Goal: Task Accomplishment & Management: Use online tool/utility

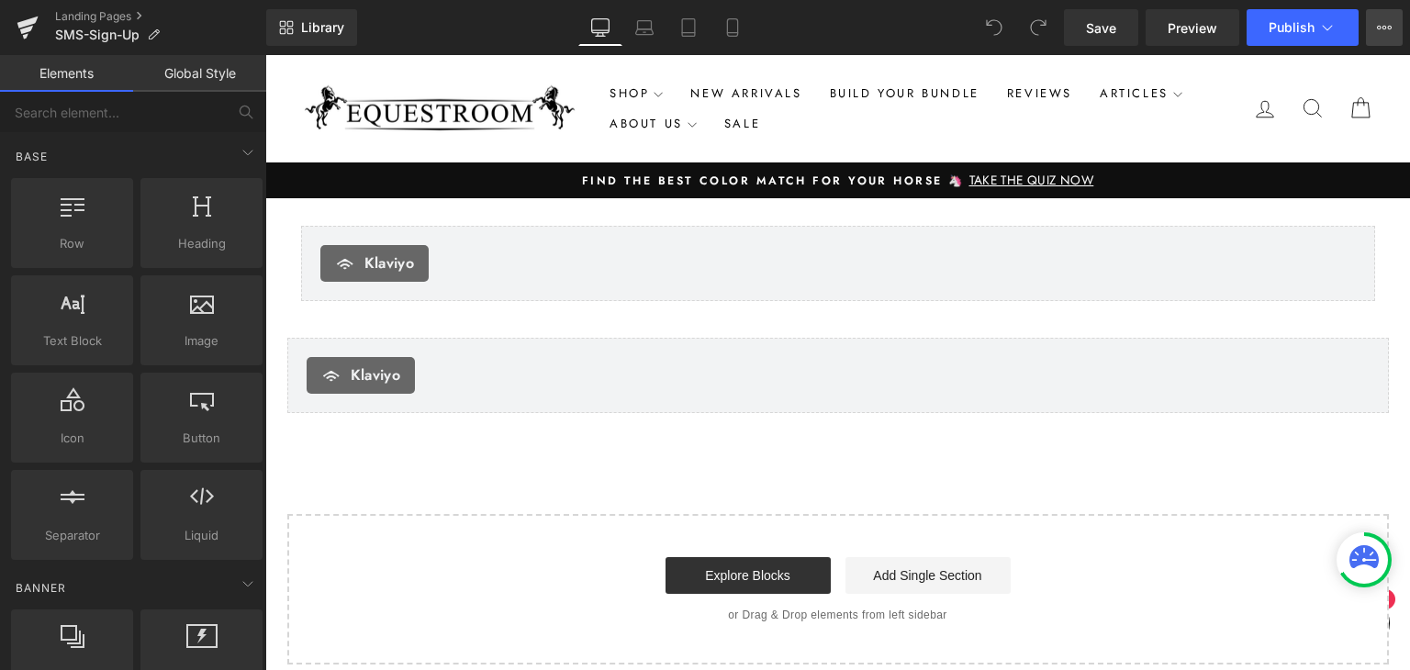
click at [1396, 28] on button "View Live Page View with current Template Save Template to Library Schedule Pub…" at bounding box center [1384, 27] width 37 height 37
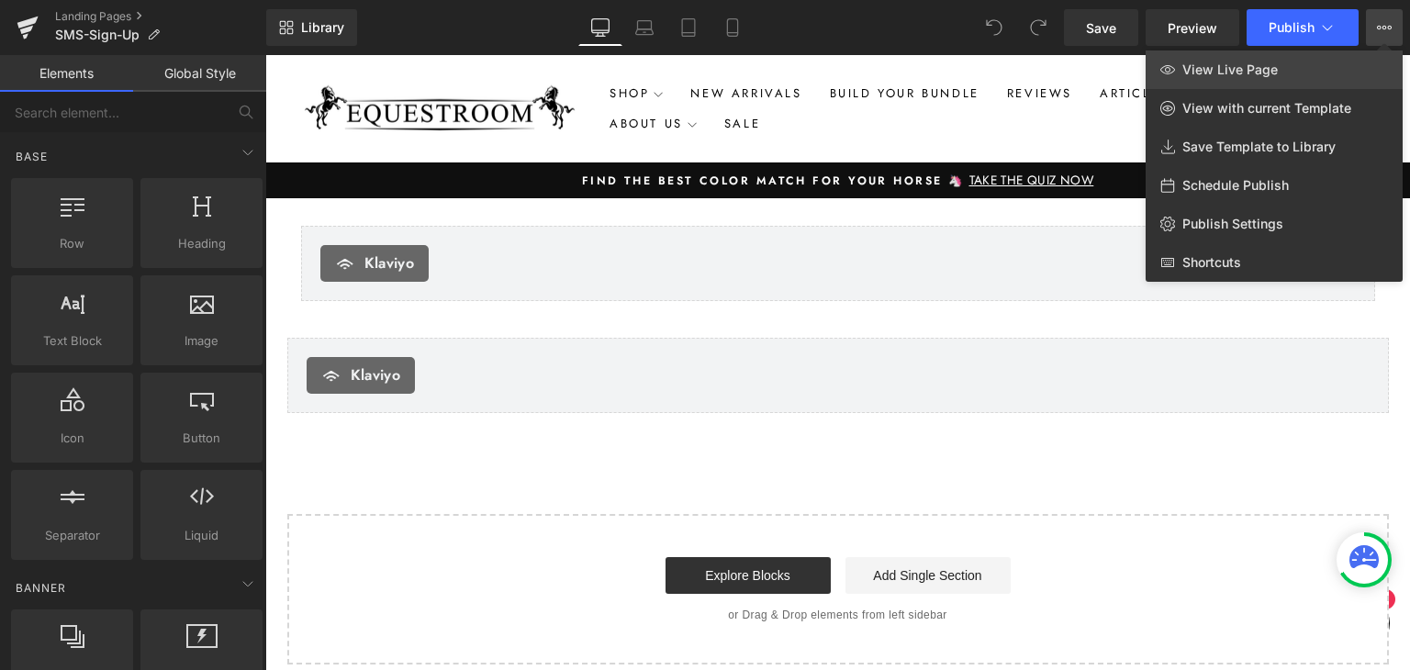
click at [1350, 77] on link "View Live Page" at bounding box center [1274, 69] width 257 height 39
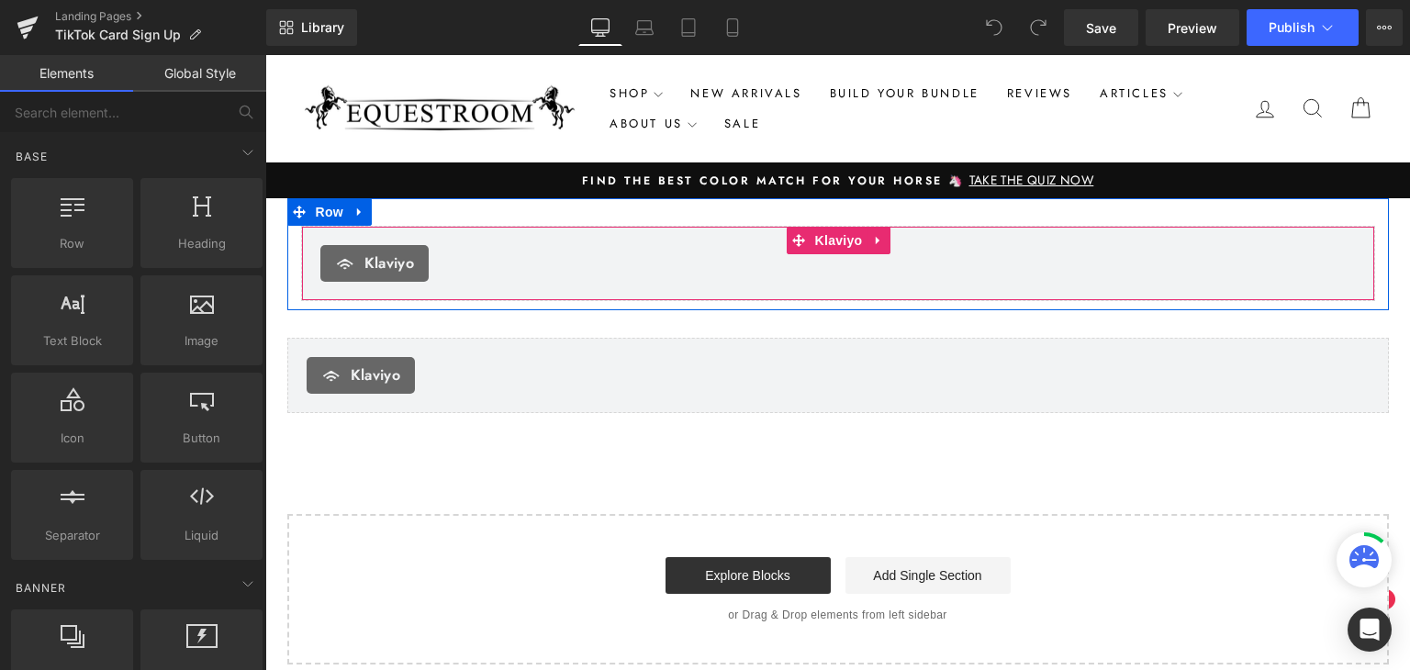
click at [723, 284] on div "[PERSON_NAME]" at bounding box center [838, 263] width 1074 height 75
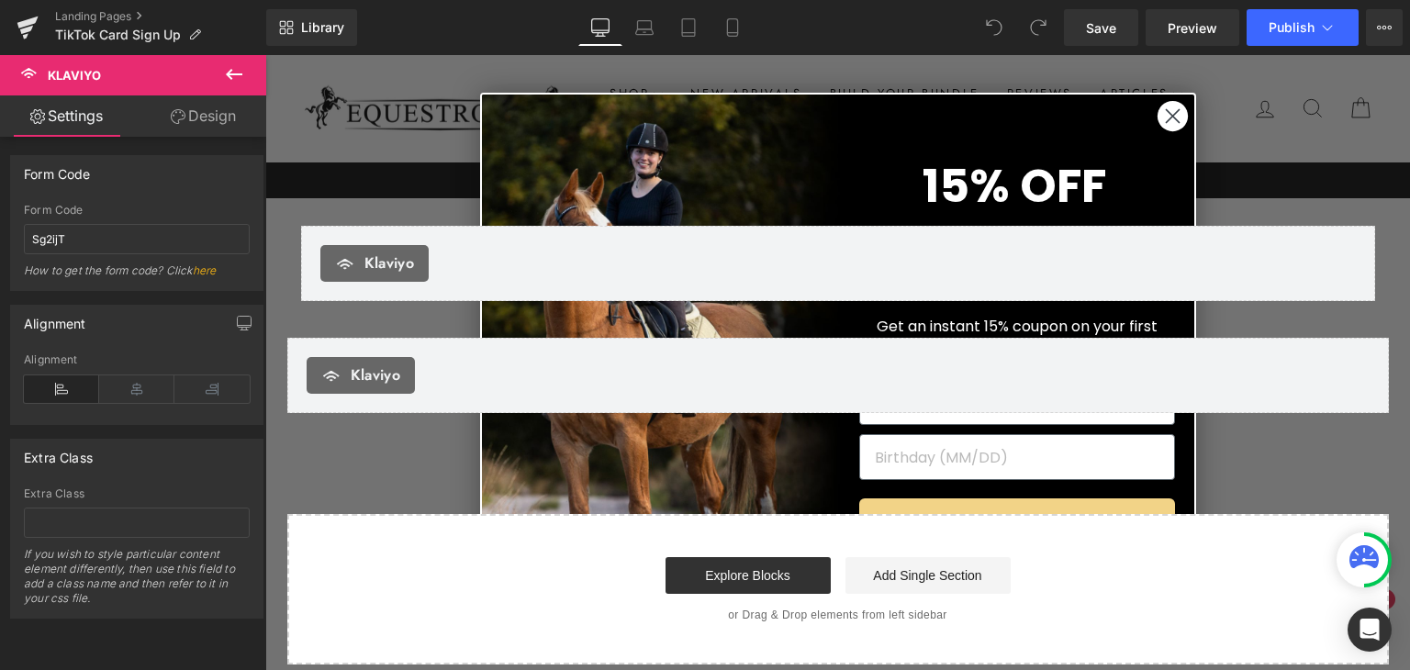
click at [1163, 107] on circle "Close dialog" at bounding box center [1172, 115] width 30 height 30
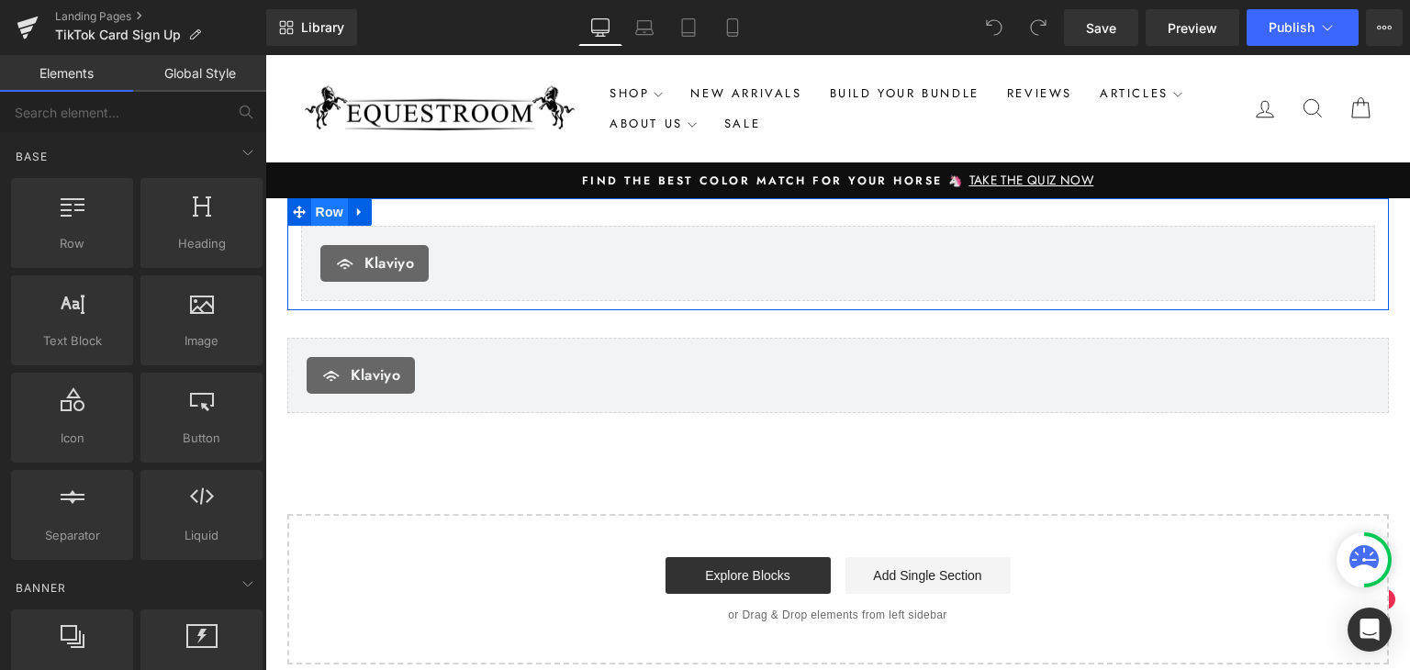
click at [328, 210] on span "Row" at bounding box center [329, 212] width 37 height 28
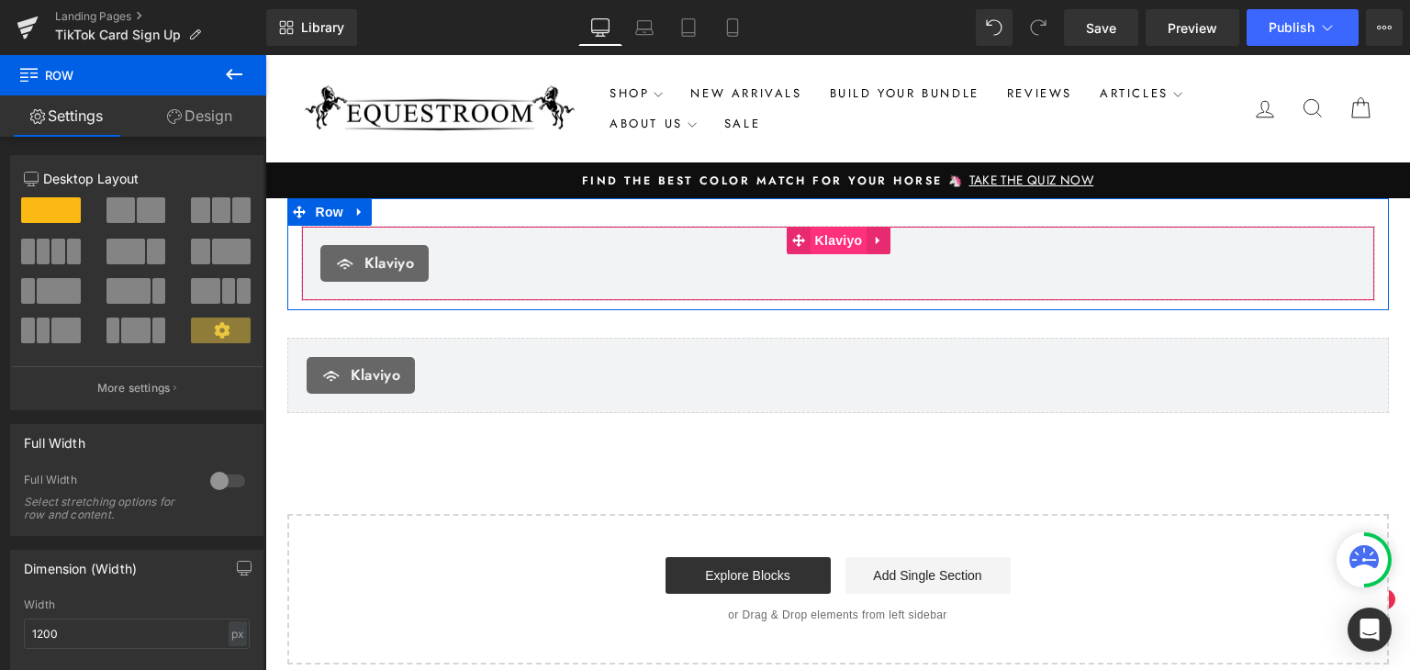
click at [812, 253] on span "Klaviyo" at bounding box center [839, 241] width 57 height 28
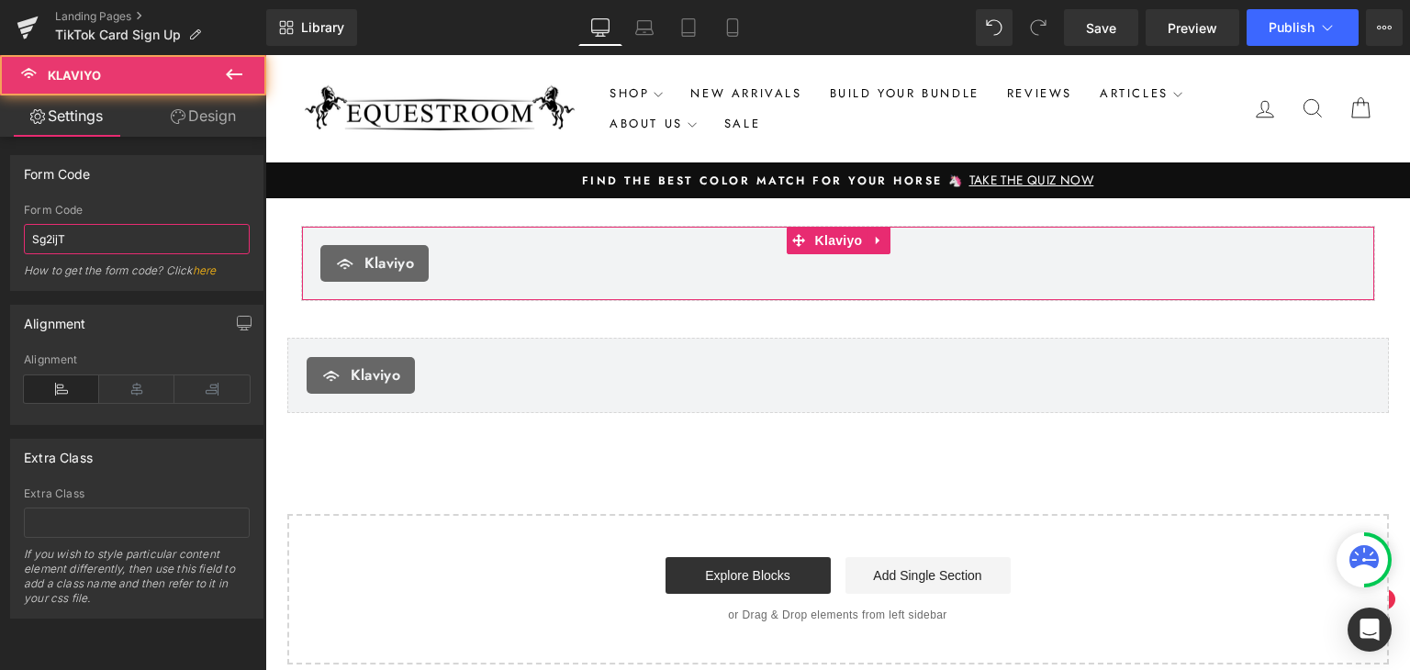
click at [95, 251] on input "Sg2ijT" at bounding box center [137, 239] width 226 height 30
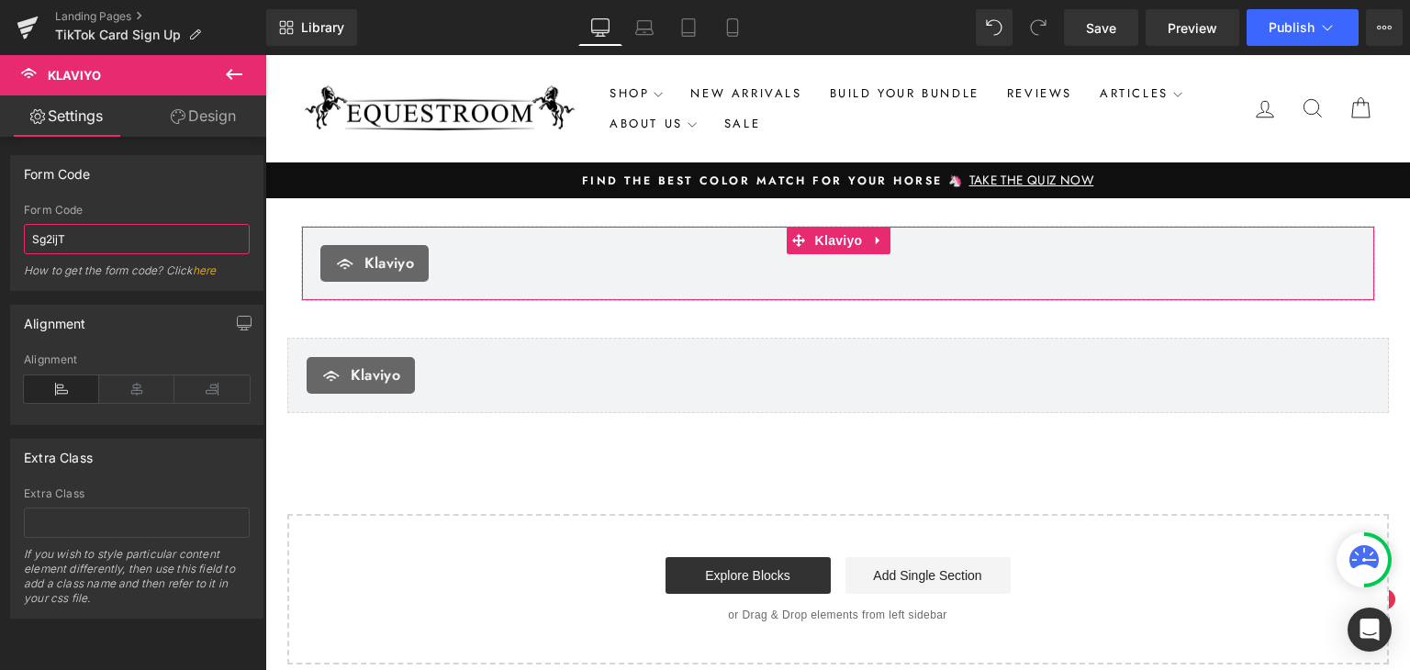
click at [95, 251] on input "Sg2ijT" at bounding box center [137, 239] width 226 height 30
paste input "<div class="klaviyo-form-THWuBQ"></div>"
type input "THWuBQ"
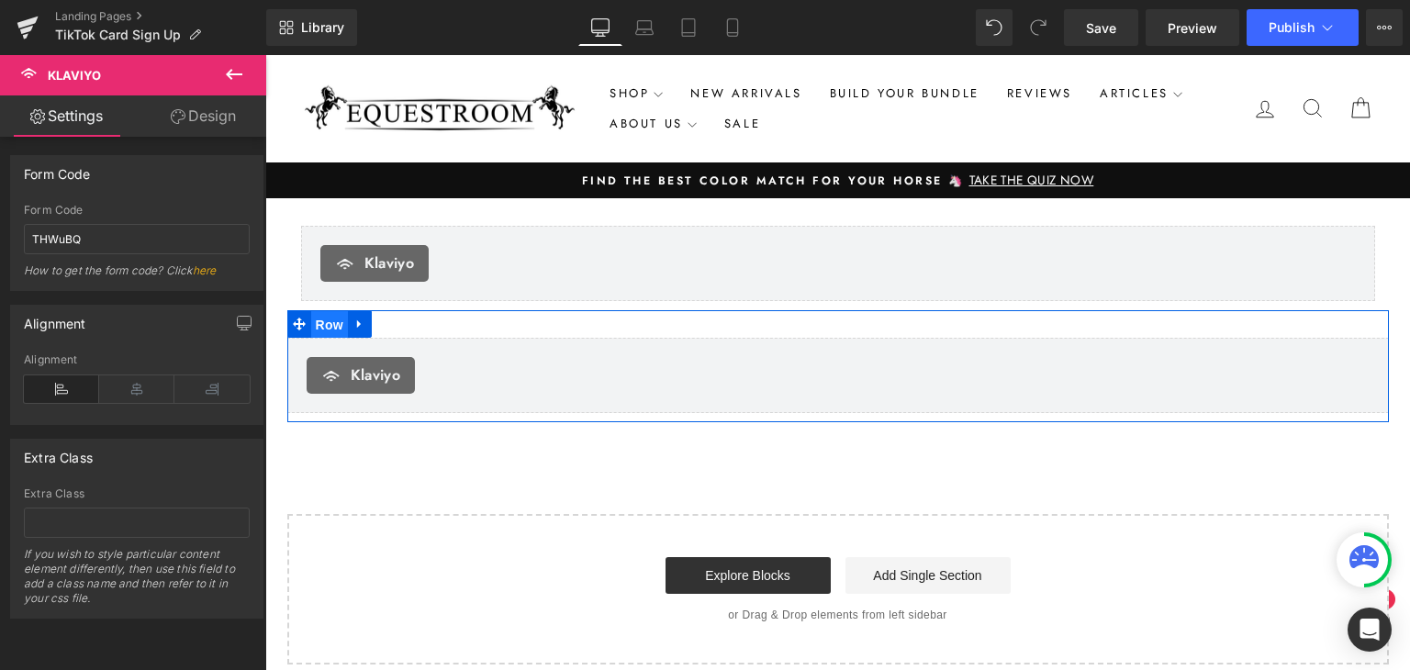
click at [335, 320] on span "Row" at bounding box center [329, 325] width 37 height 28
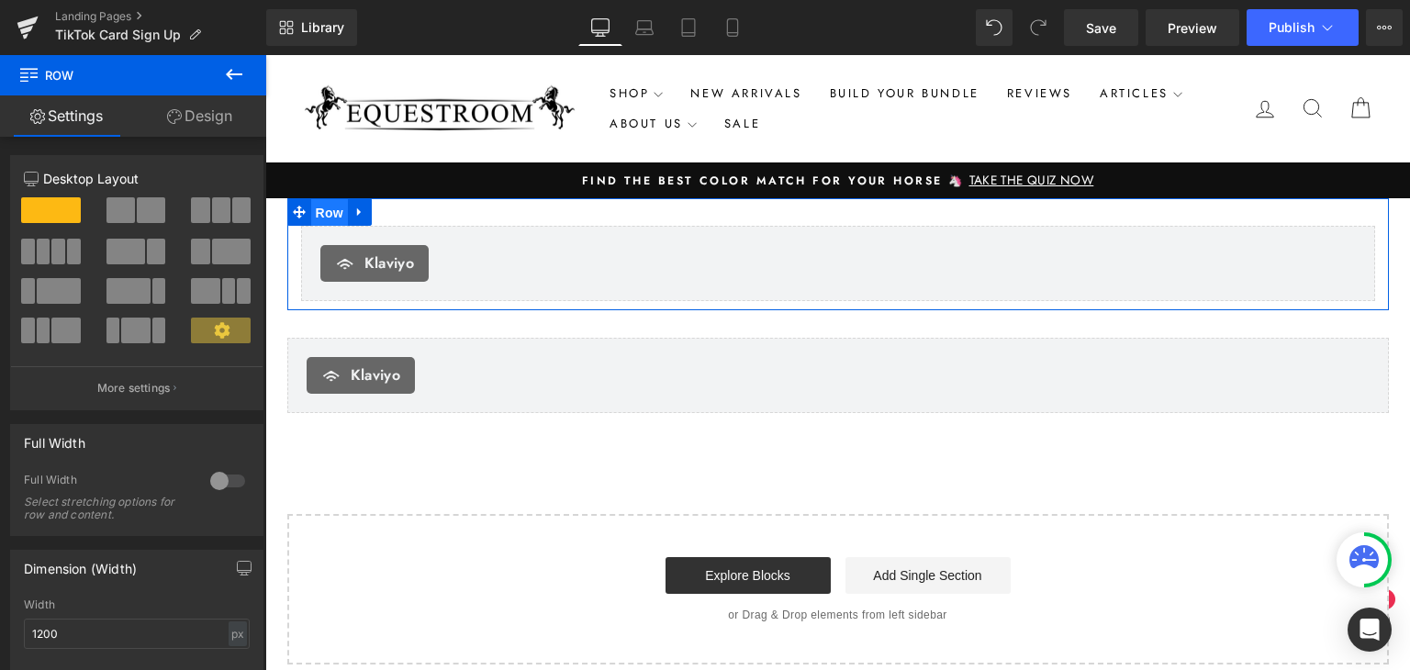
click at [334, 199] on span "Row" at bounding box center [329, 213] width 37 height 28
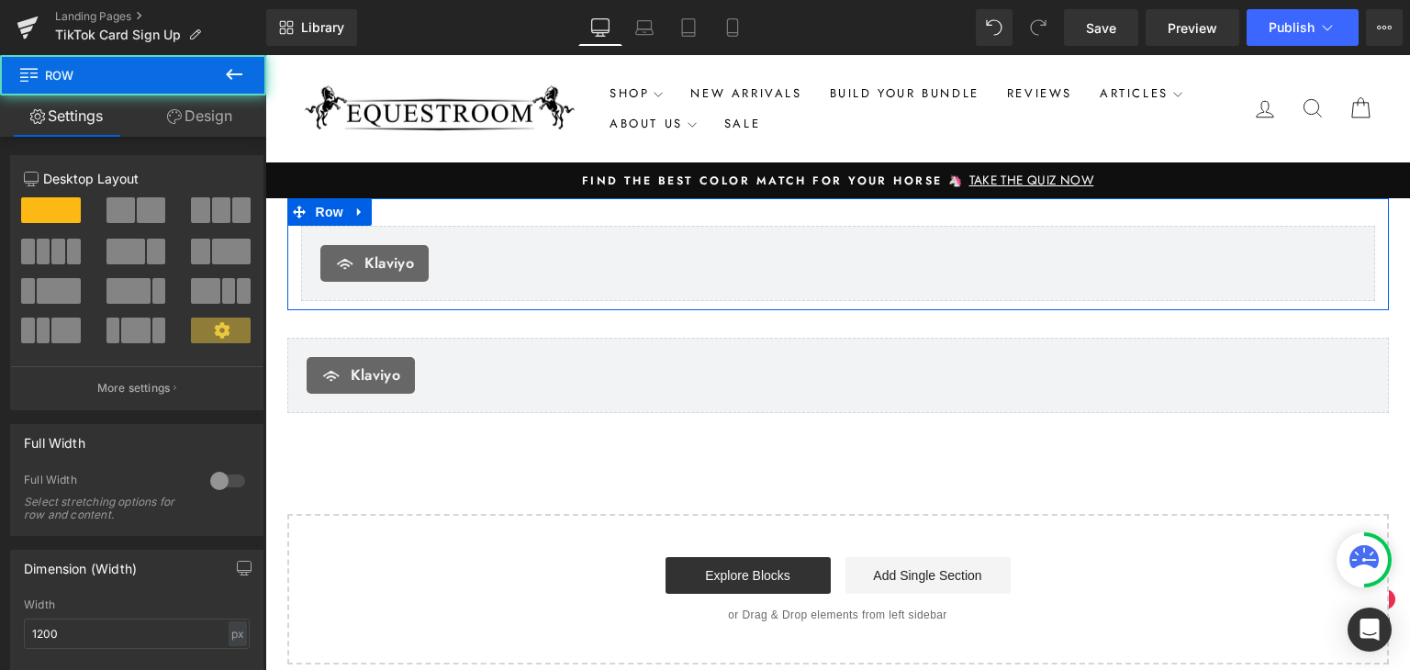
click at [206, 117] on link "Design" at bounding box center [199, 115] width 133 height 41
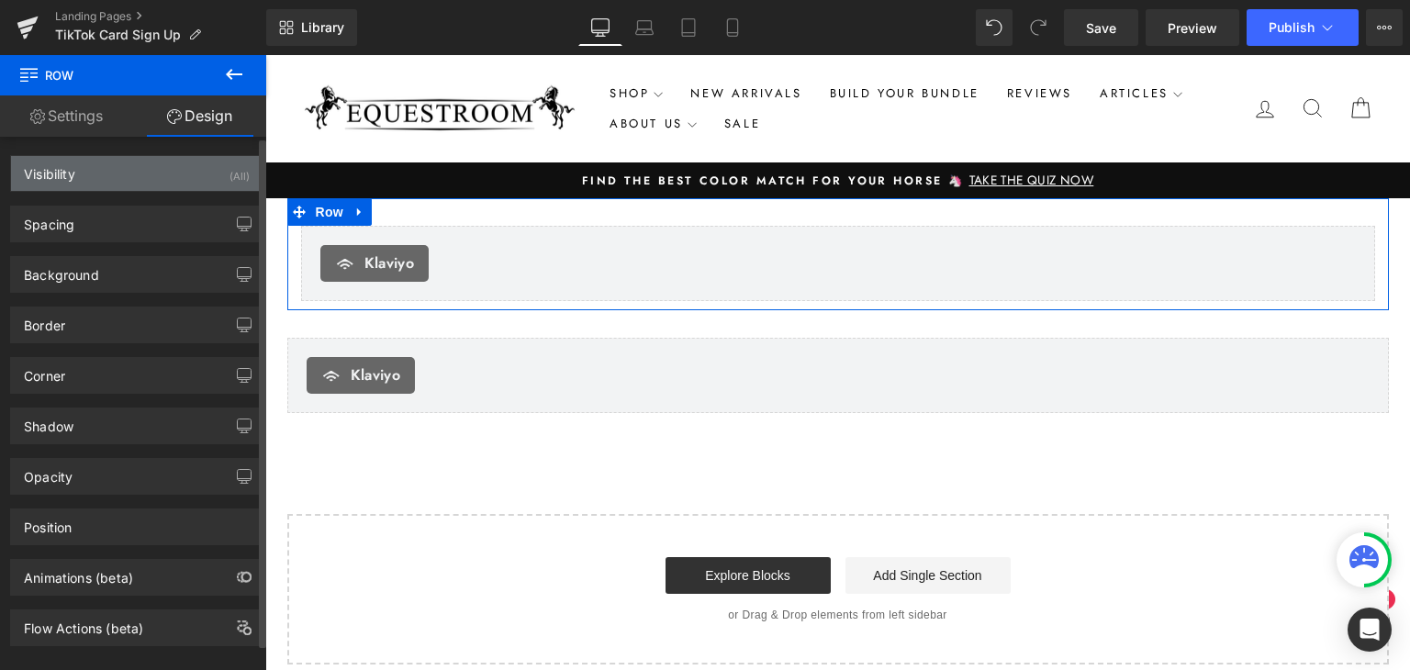
click at [180, 173] on div "Visibility (All)" at bounding box center [137, 173] width 252 height 35
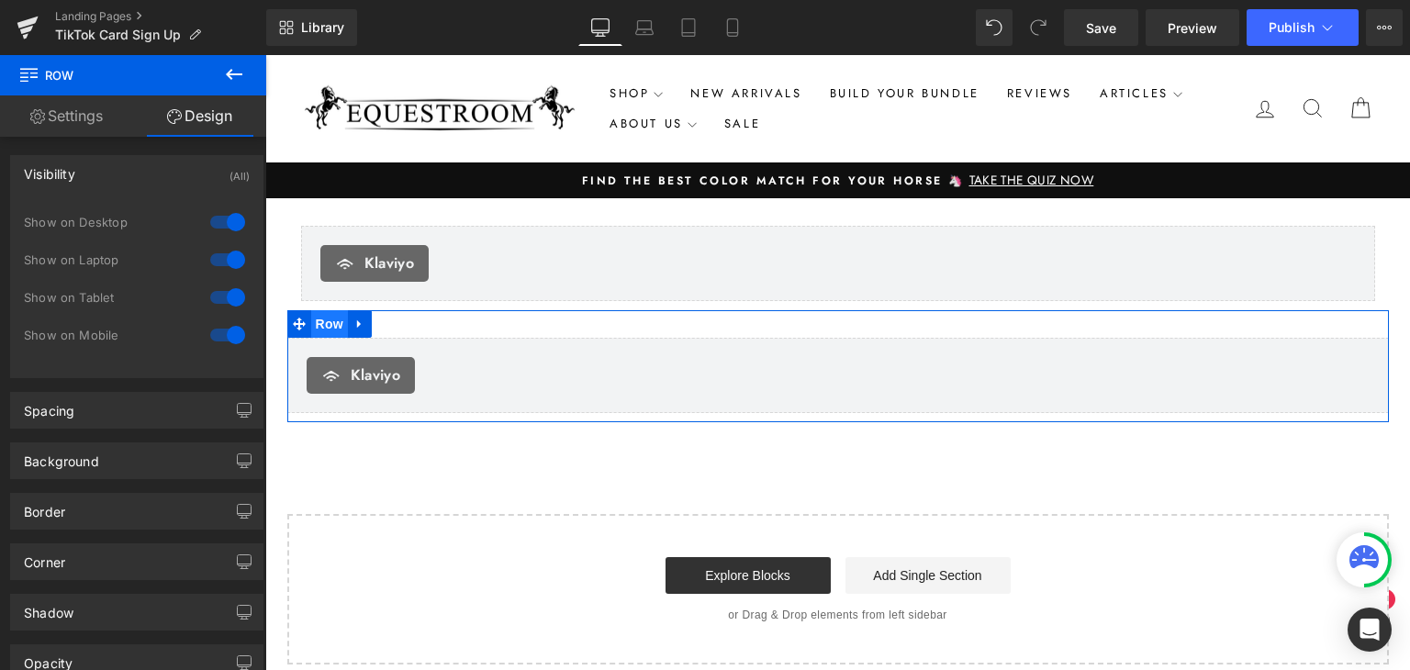
click at [314, 328] on span "Row" at bounding box center [329, 324] width 37 height 28
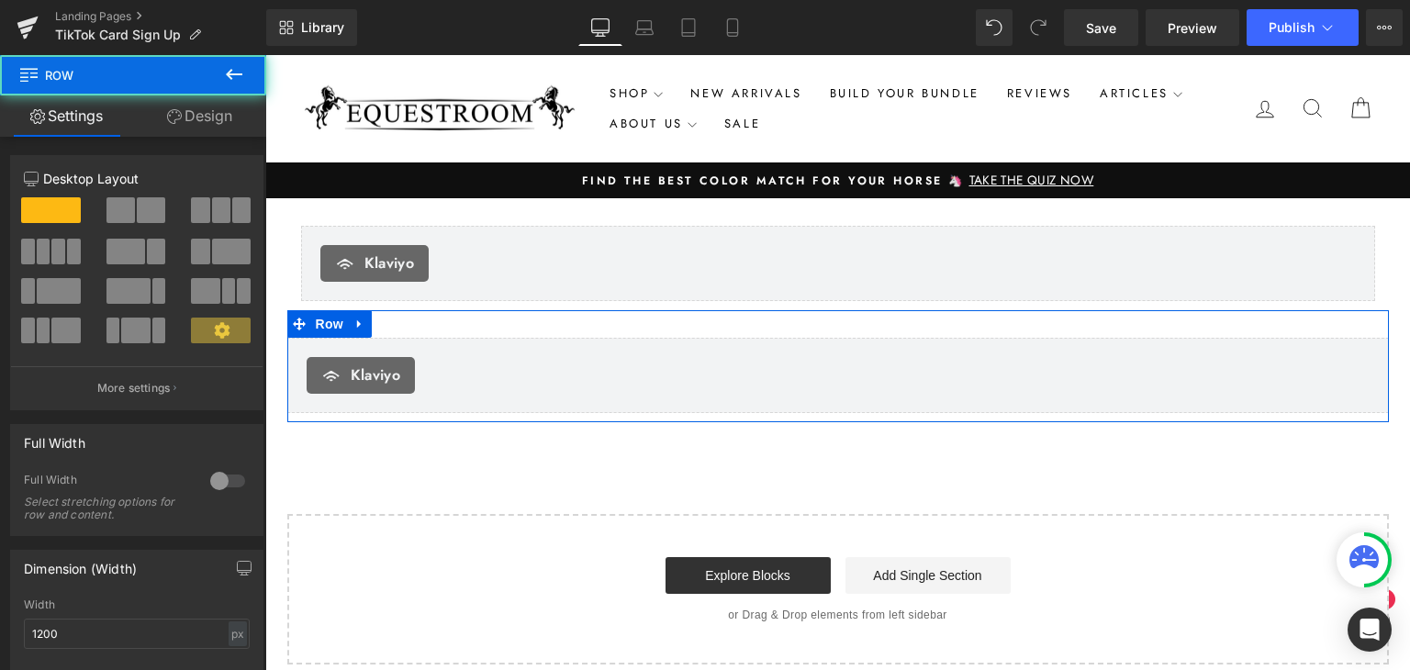
click at [51, 110] on link "Settings" at bounding box center [66, 115] width 133 height 41
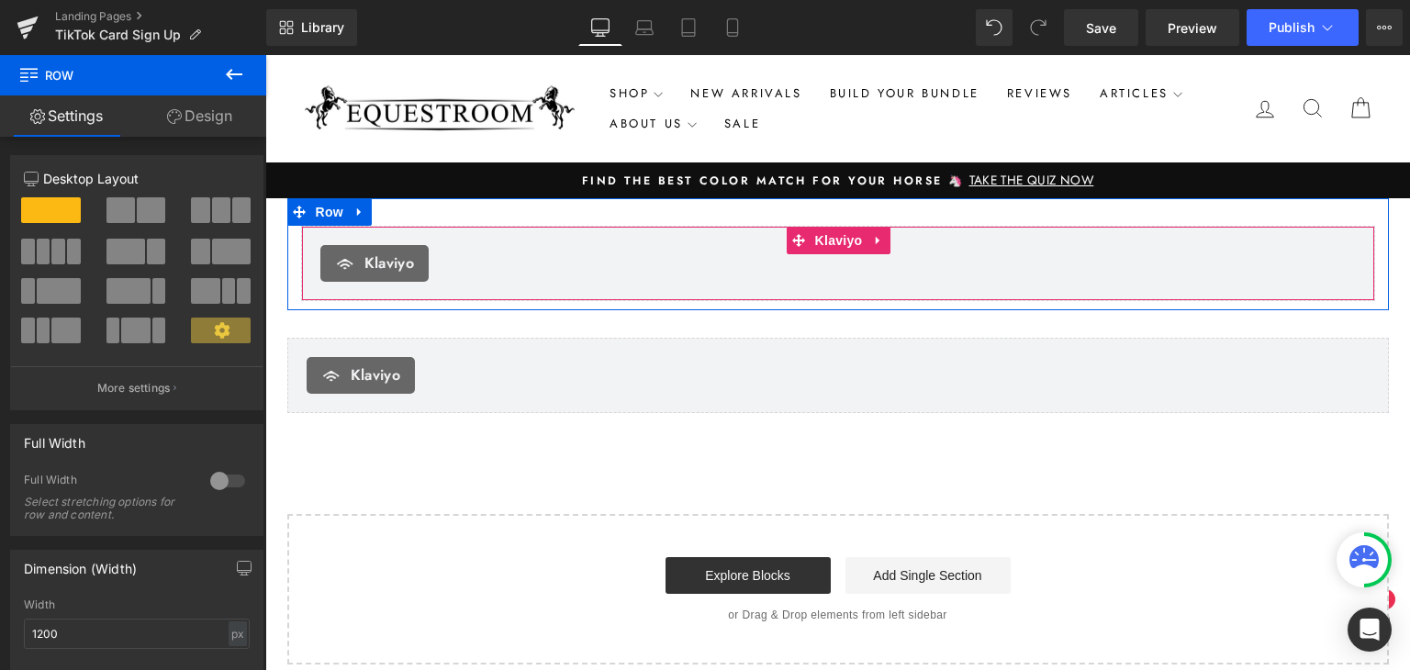
click at [469, 290] on div "[PERSON_NAME]" at bounding box center [838, 263] width 1074 height 75
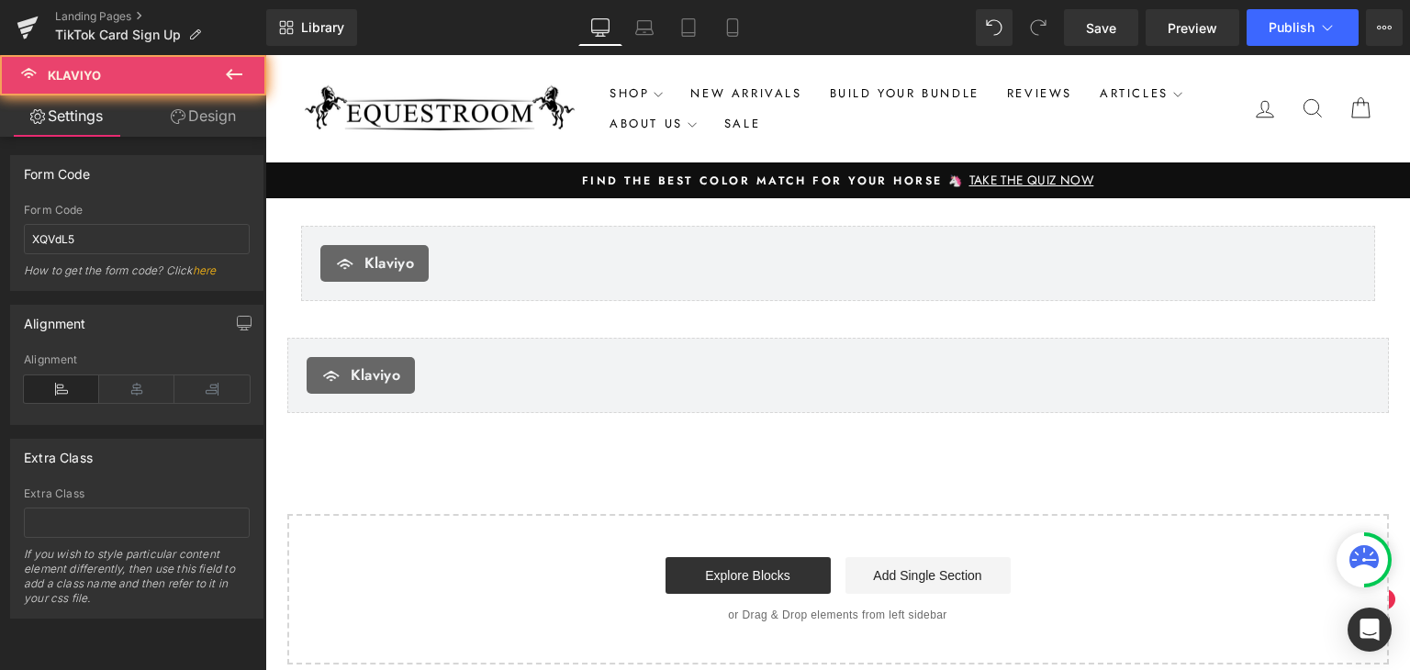
click at [478, 372] on div "Klaviyo" at bounding box center [838, 375] width 1063 height 37
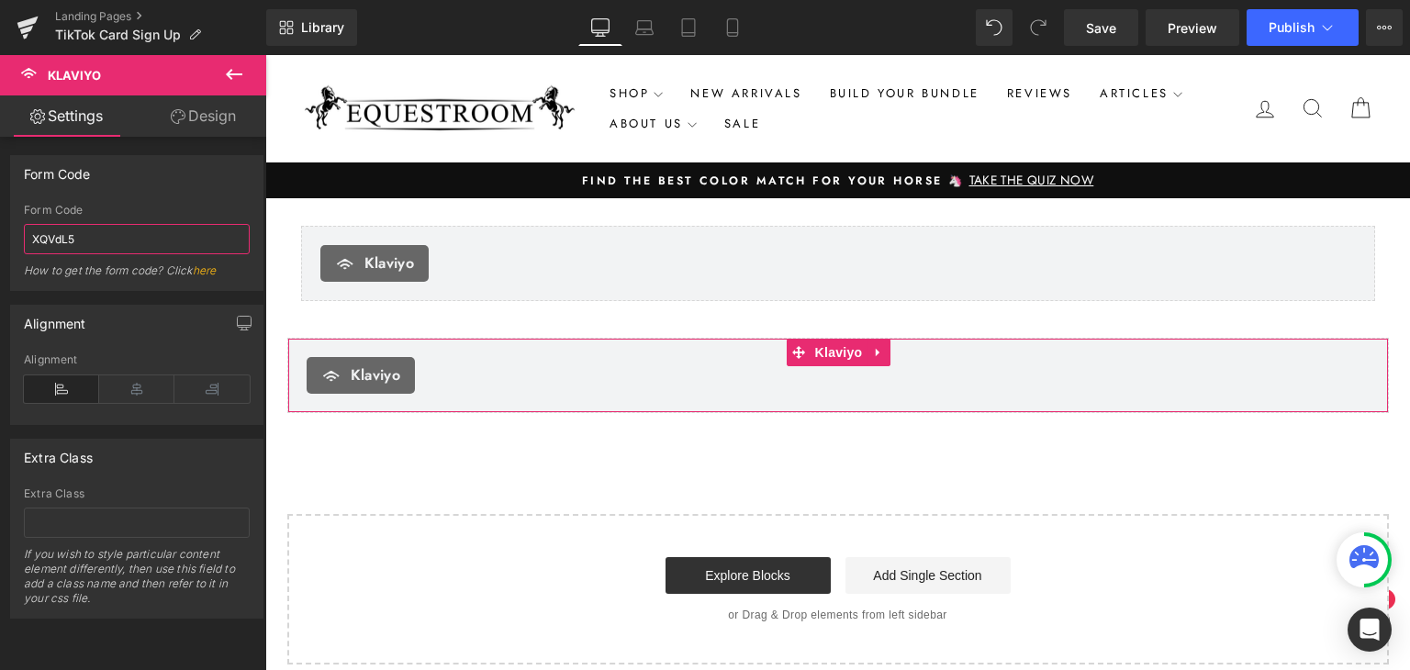
click at [119, 231] on input "XQVdL5" at bounding box center [137, 239] width 226 height 30
click at [204, 110] on link "Design" at bounding box center [203, 115] width 133 height 41
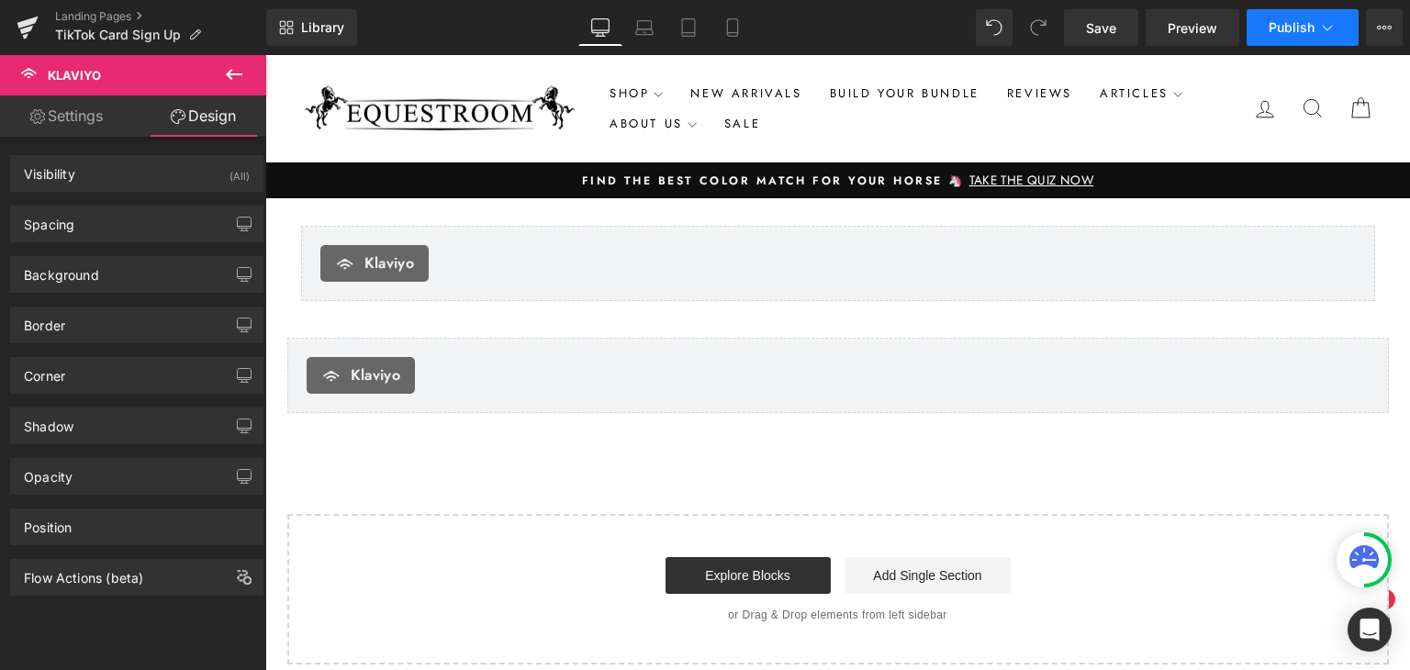
click at [1296, 34] on span "Publish" at bounding box center [1292, 27] width 46 height 15
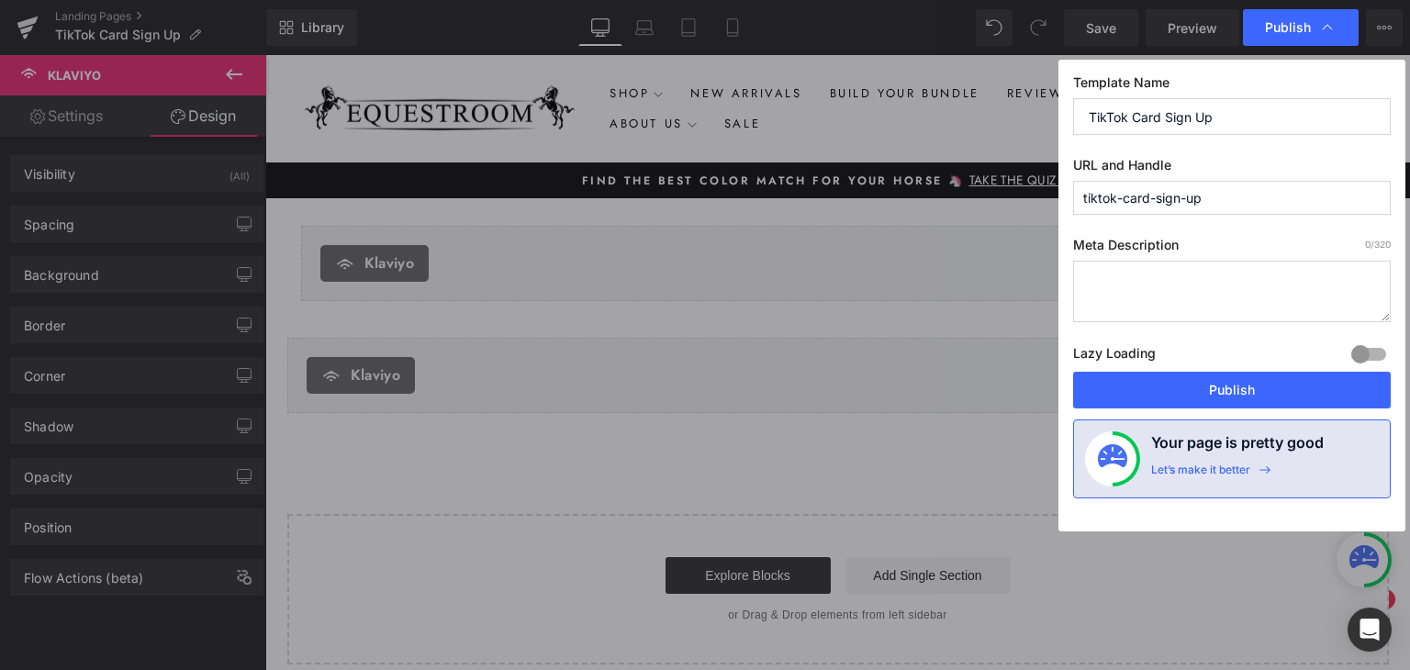
click at [1228, 192] on input "tiktok-card-sign-up" at bounding box center [1232, 198] width 318 height 34
type input "tiktok-shopper-signup"
click at [1142, 383] on button "Publish" at bounding box center [1232, 390] width 318 height 37
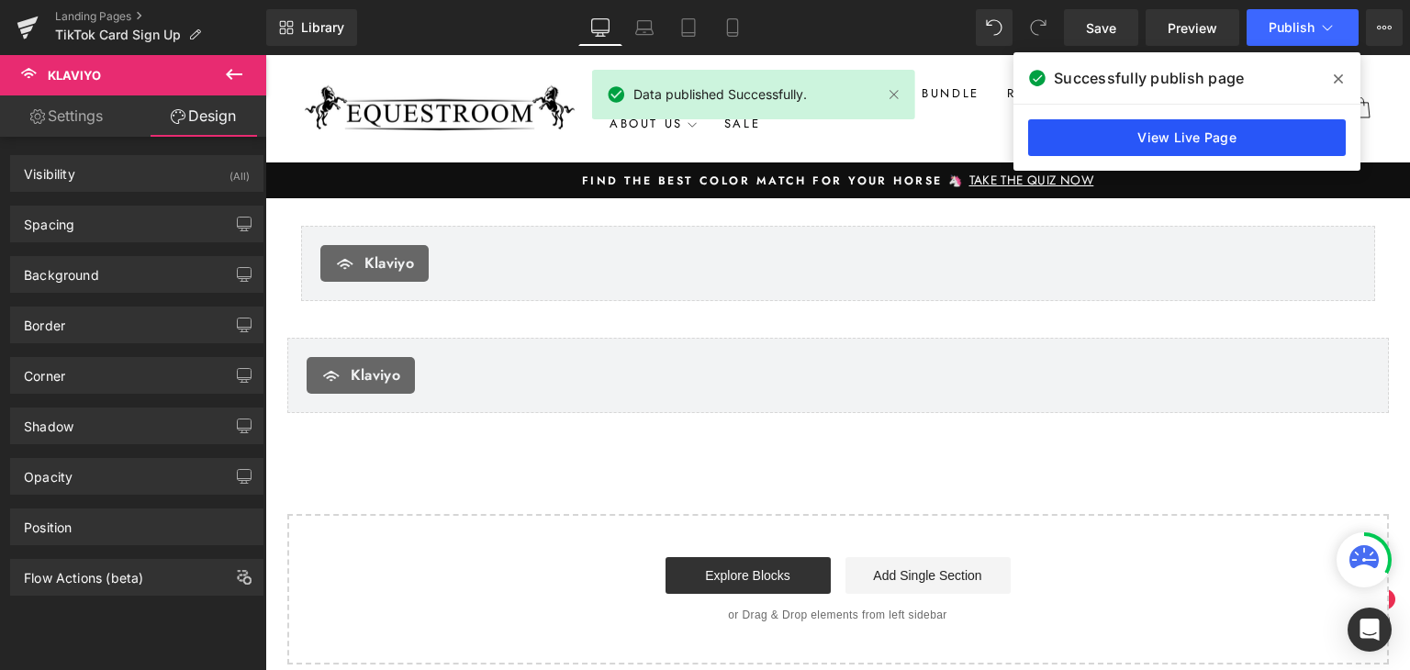
click at [1208, 143] on link "View Live Page" at bounding box center [1187, 137] width 318 height 37
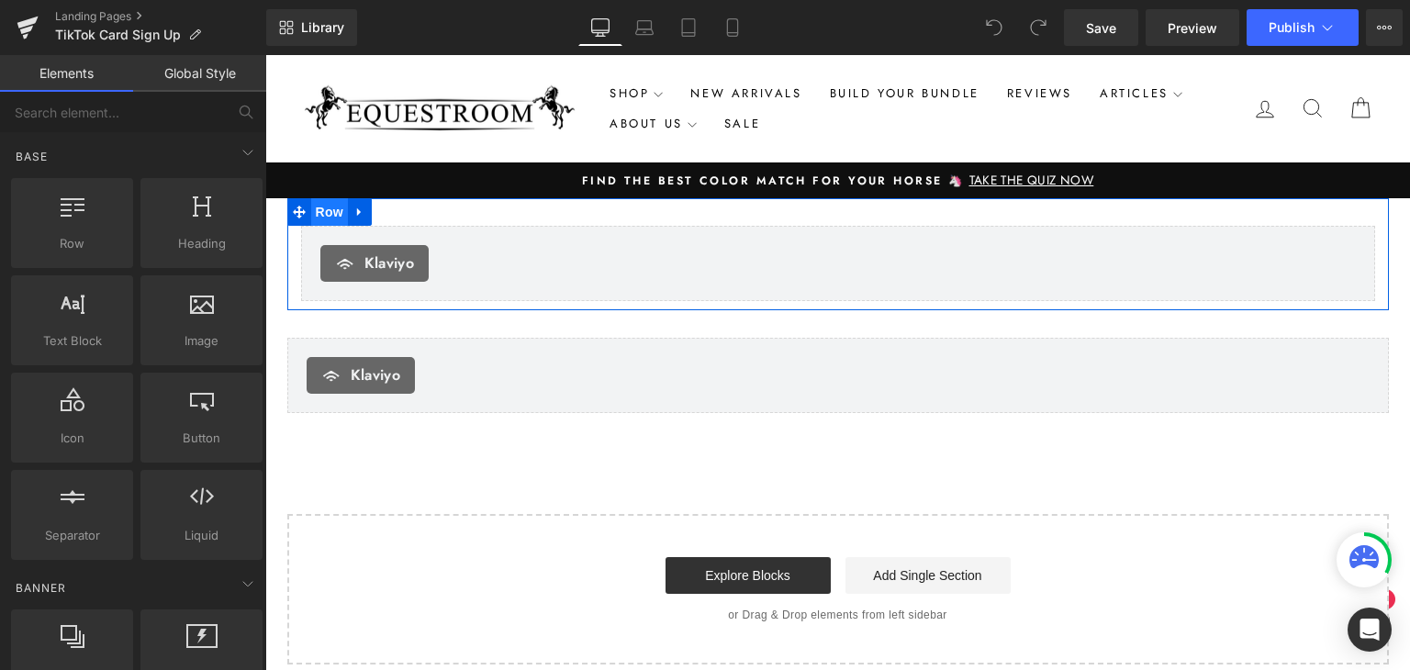
click at [311, 199] on span "Row" at bounding box center [329, 212] width 37 height 28
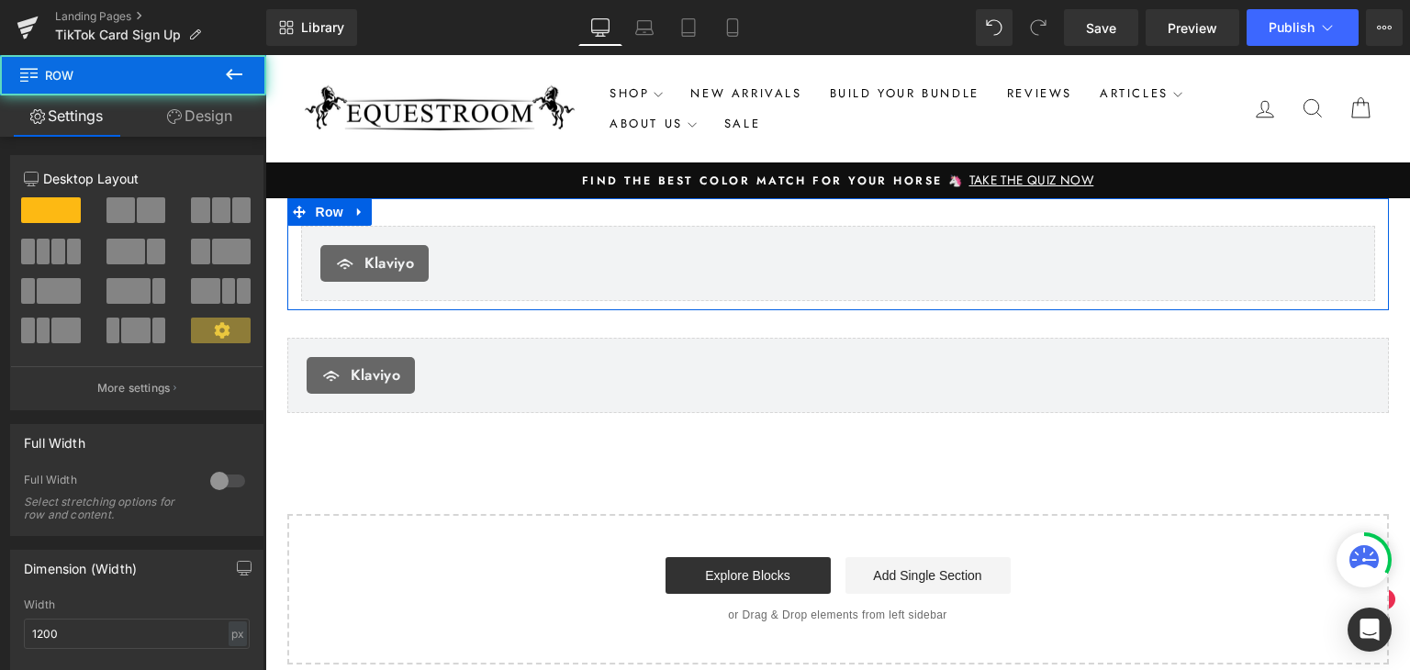
click at [226, 122] on link "Design" at bounding box center [199, 115] width 133 height 41
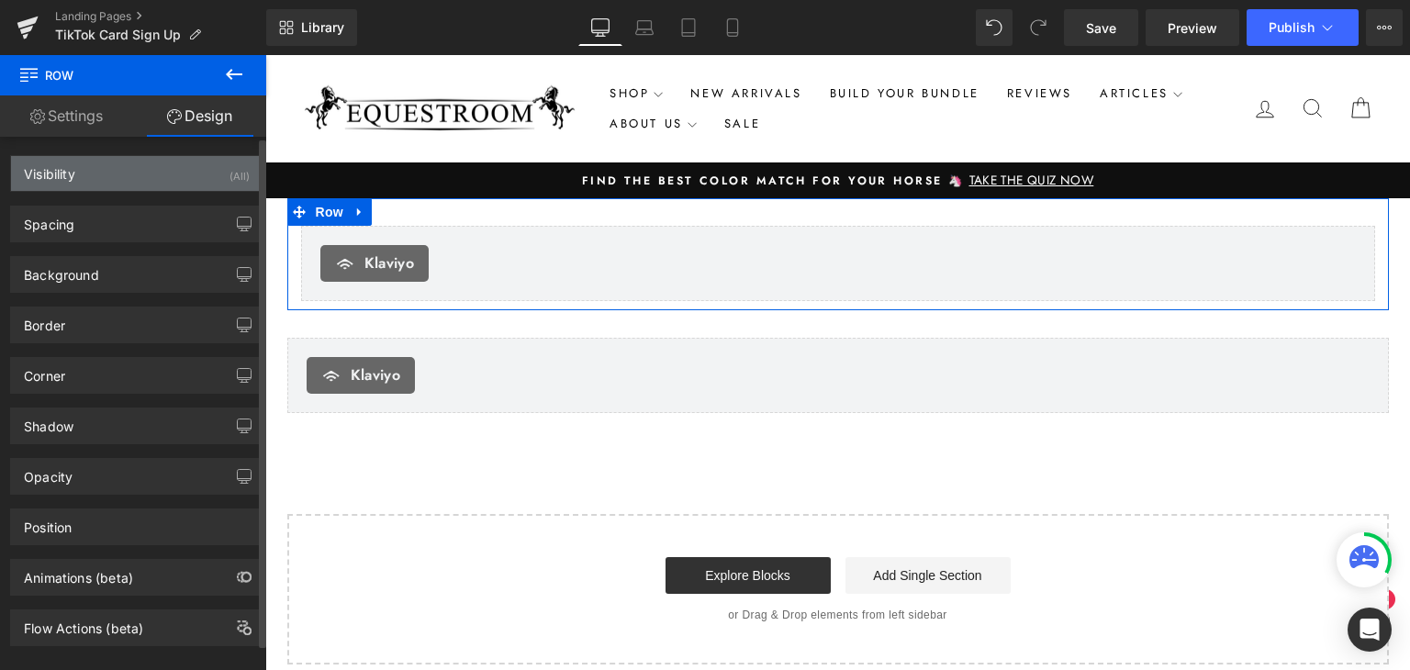
click at [191, 163] on div "Visibility (All)" at bounding box center [137, 173] width 252 height 35
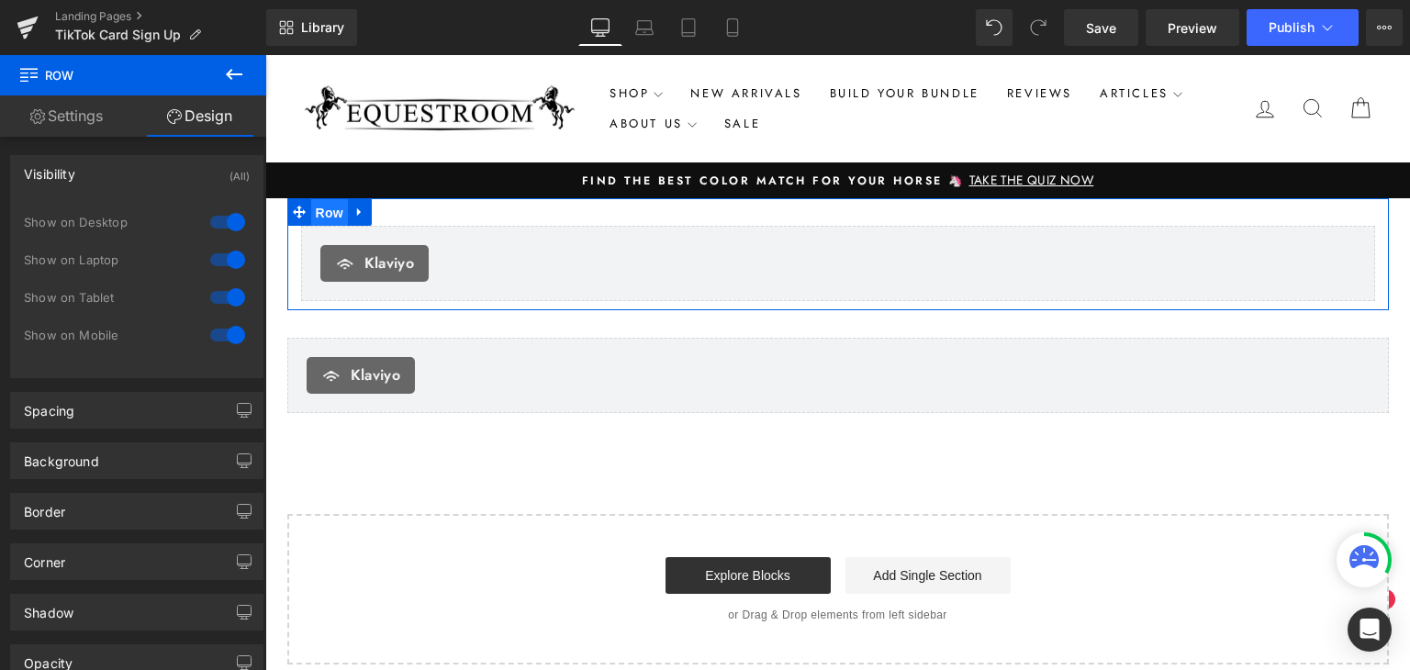
click at [319, 218] on span "Row" at bounding box center [329, 213] width 37 height 28
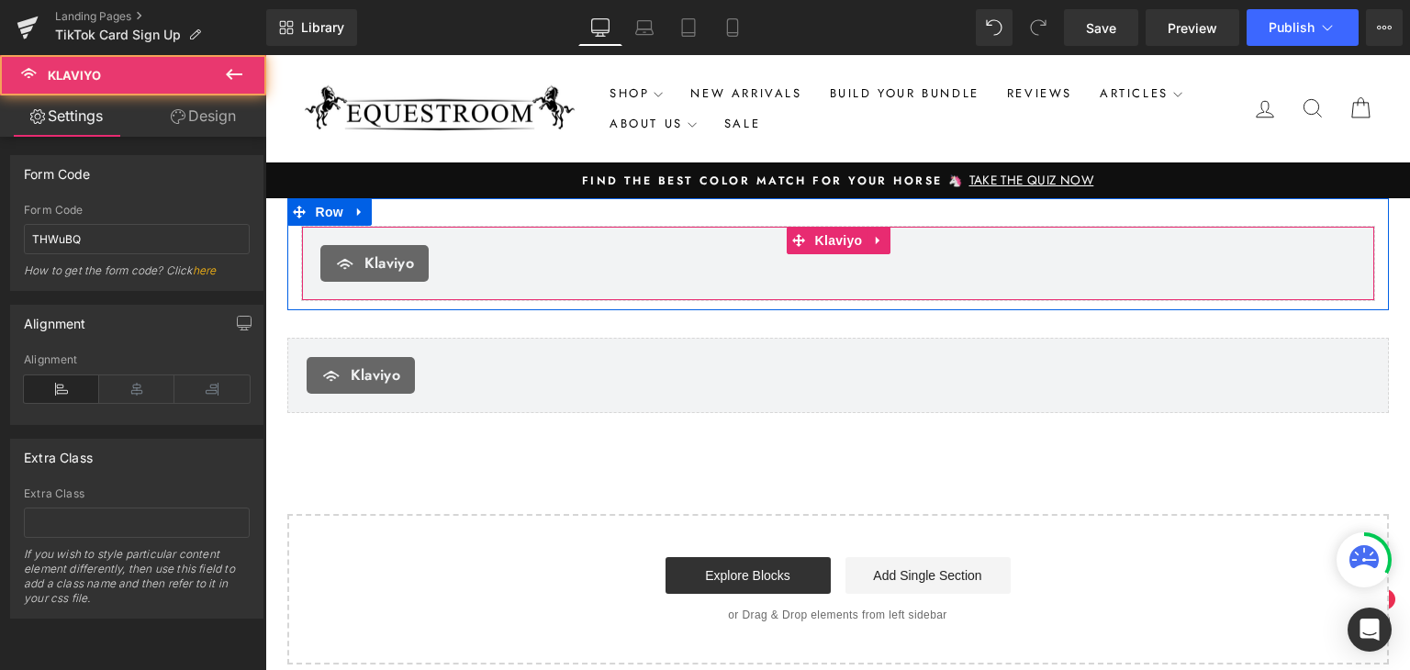
click at [344, 262] on icon at bounding box center [346, 263] width 22 height 22
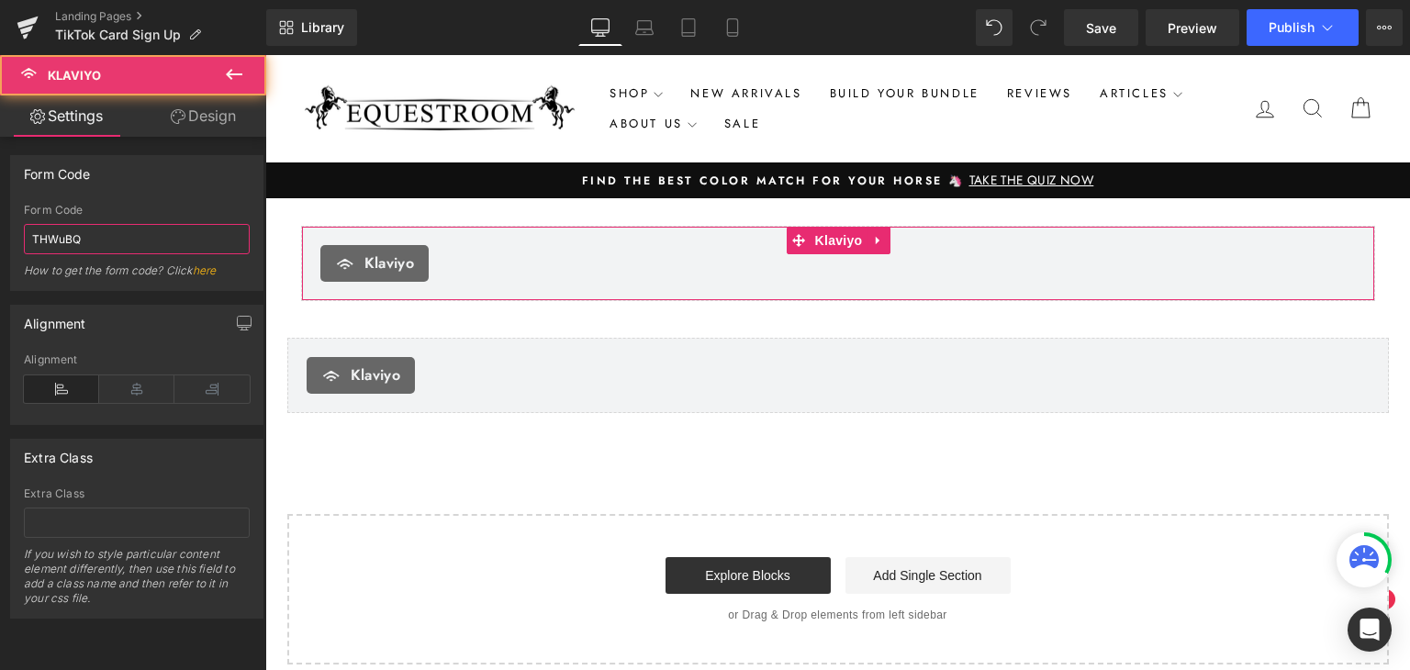
click at [149, 236] on input "THWuBQ" at bounding box center [137, 239] width 226 height 30
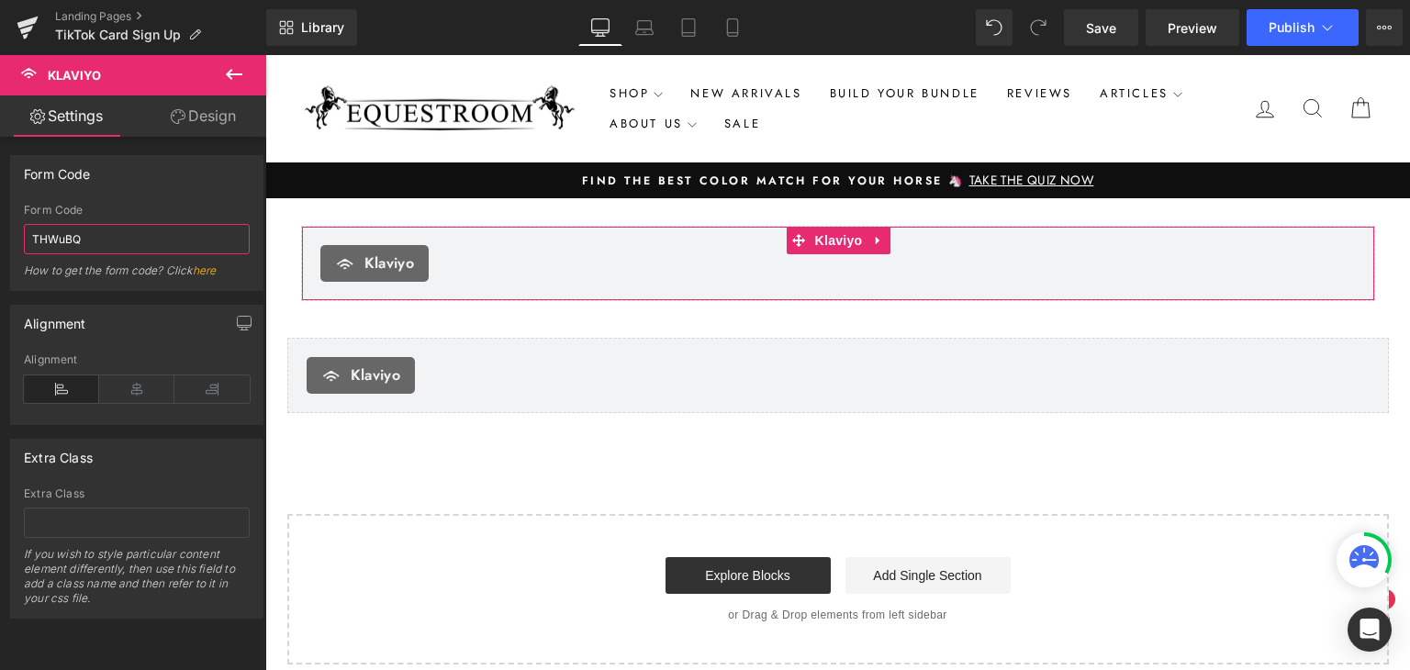
click at [149, 236] on input "THWuBQ" at bounding box center [137, 239] width 226 height 30
paste input "<div class="klaviyo-form-THWuBQ"></div>"
type input "THWuBQ"
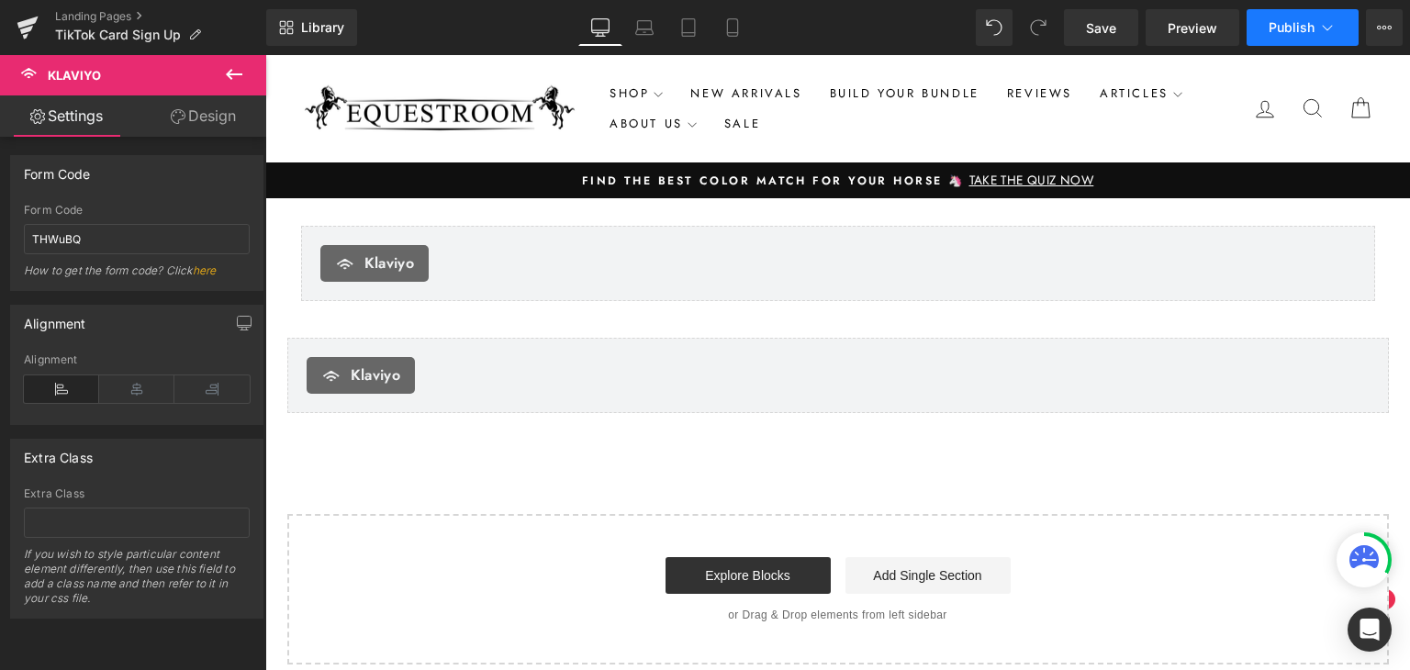
click at [1307, 23] on span "Publish" at bounding box center [1292, 27] width 46 height 15
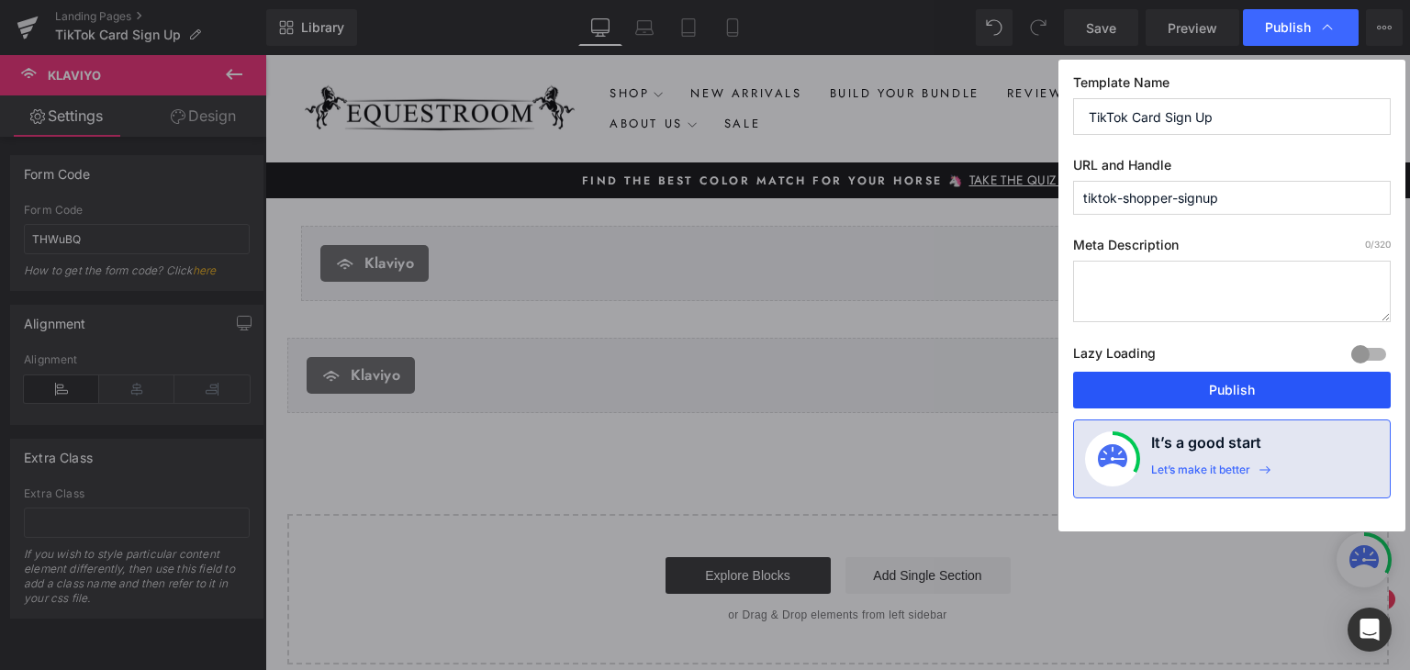
click at [1206, 389] on button "Publish" at bounding box center [1232, 390] width 318 height 37
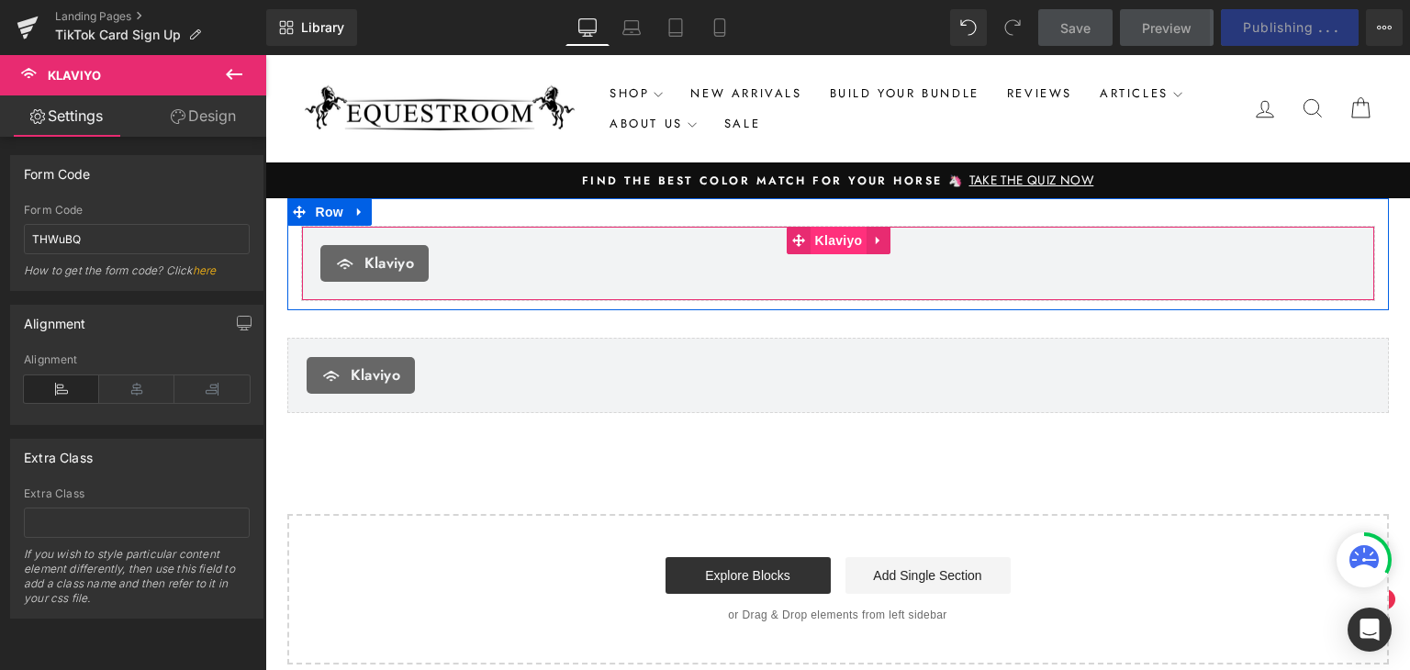
click at [845, 240] on span "Klaviyo" at bounding box center [839, 241] width 57 height 28
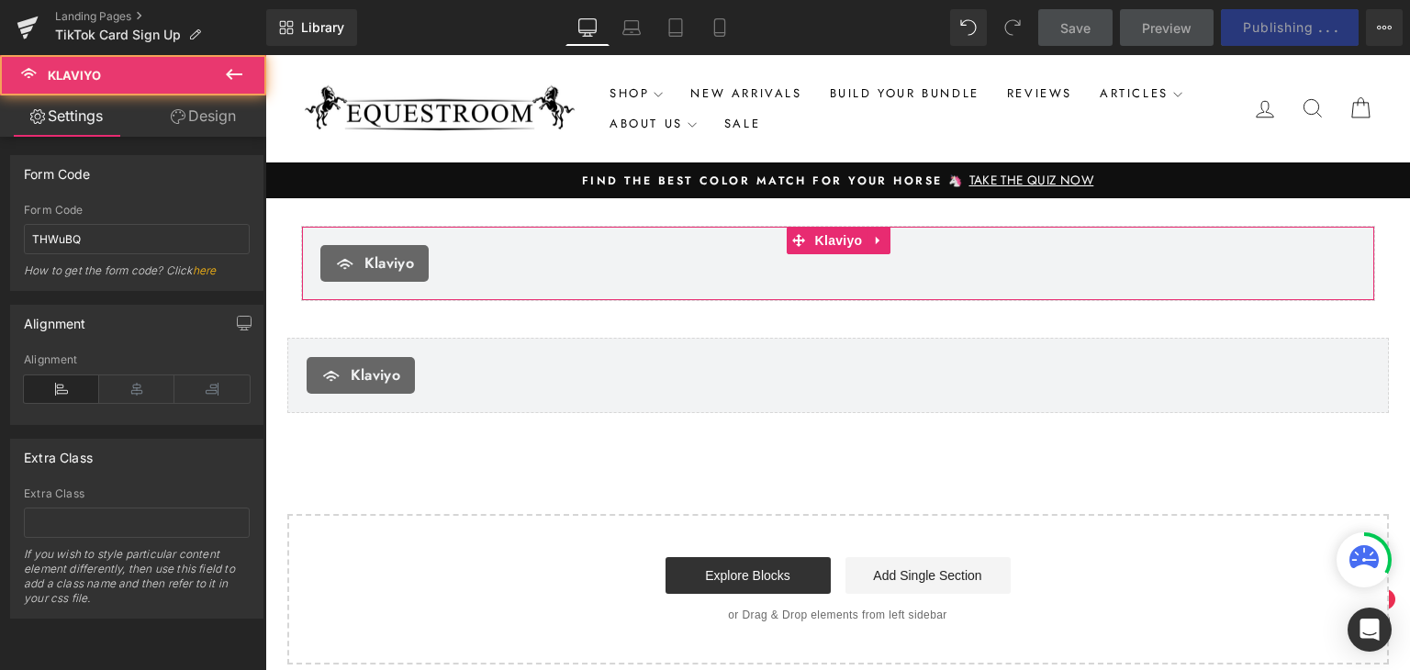
click at [180, 116] on icon at bounding box center [178, 116] width 15 height 15
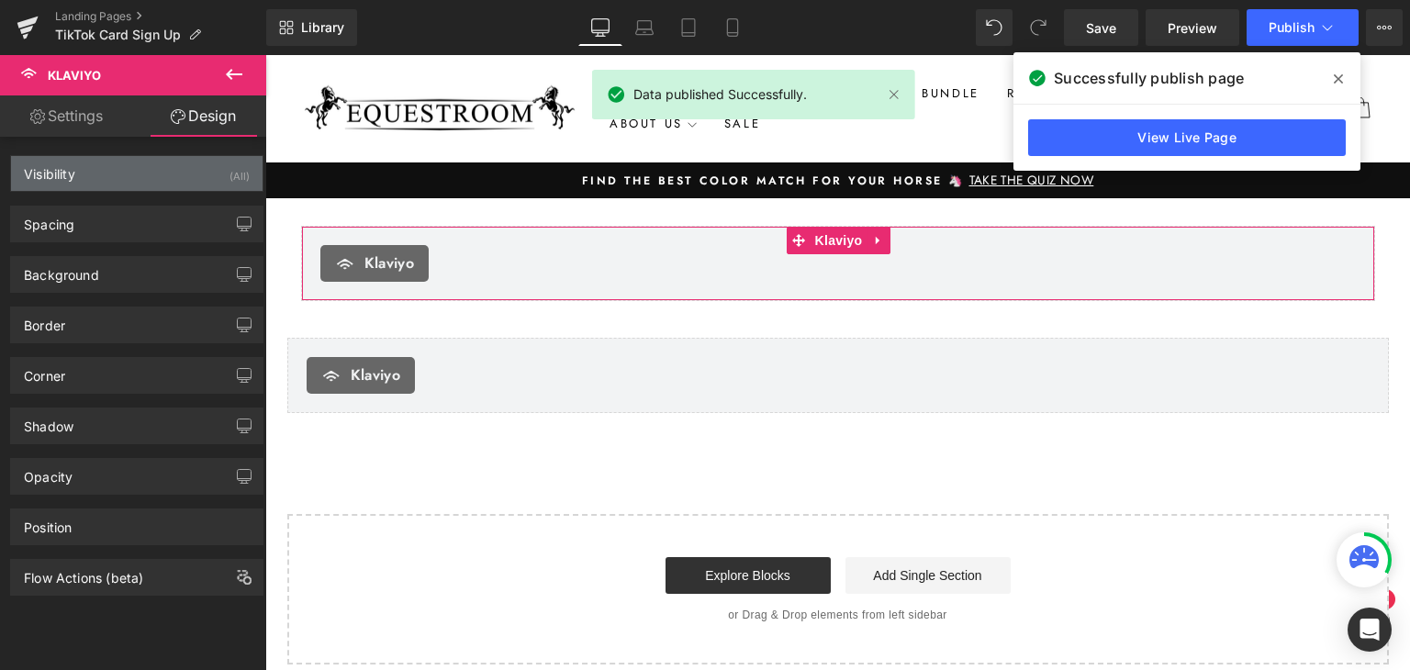
click at [170, 176] on div "Visibility (All)" at bounding box center [137, 173] width 252 height 35
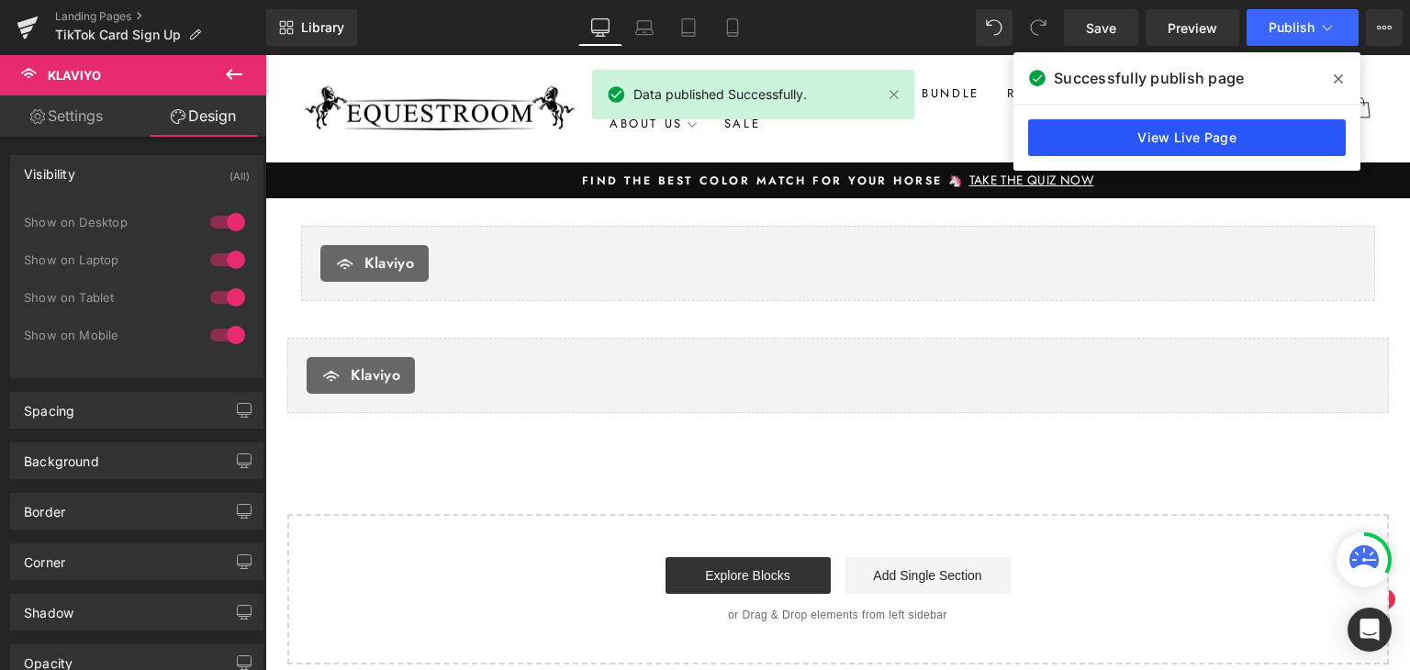
click at [1138, 129] on link "View Live Page" at bounding box center [1187, 137] width 318 height 37
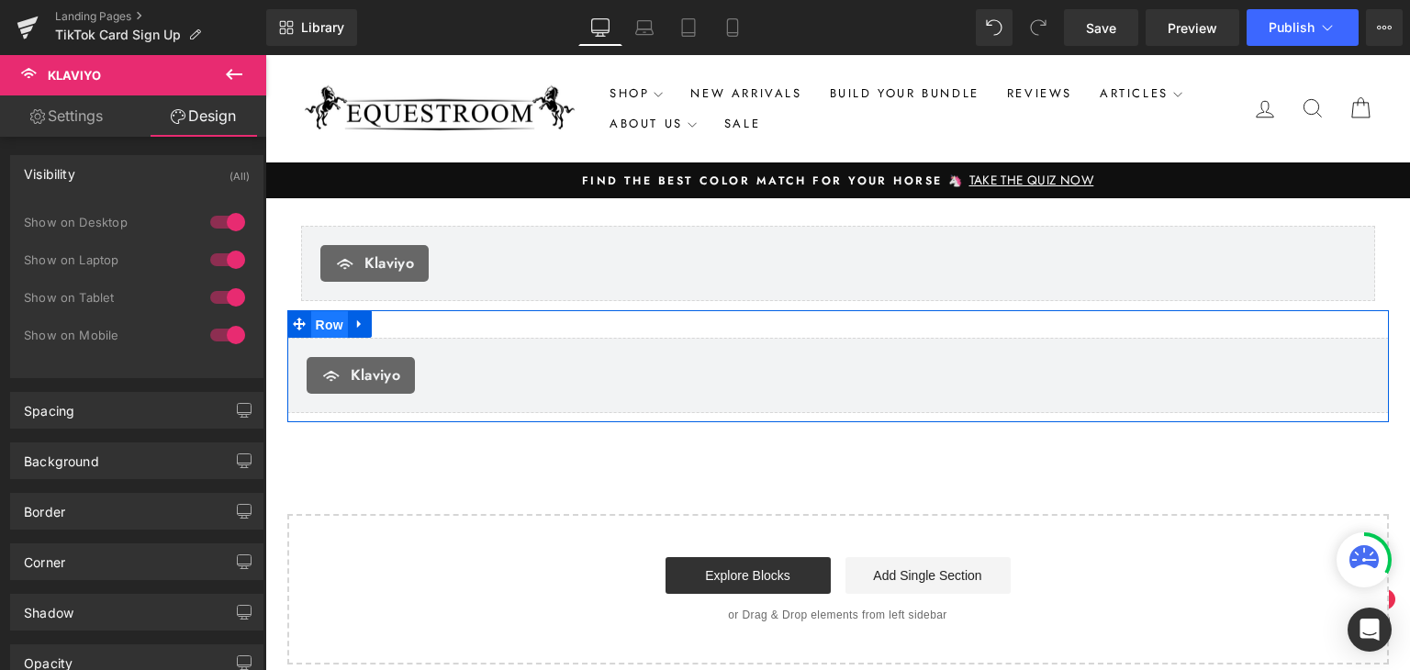
click at [313, 317] on span "Row" at bounding box center [329, 325] width 37 height 28
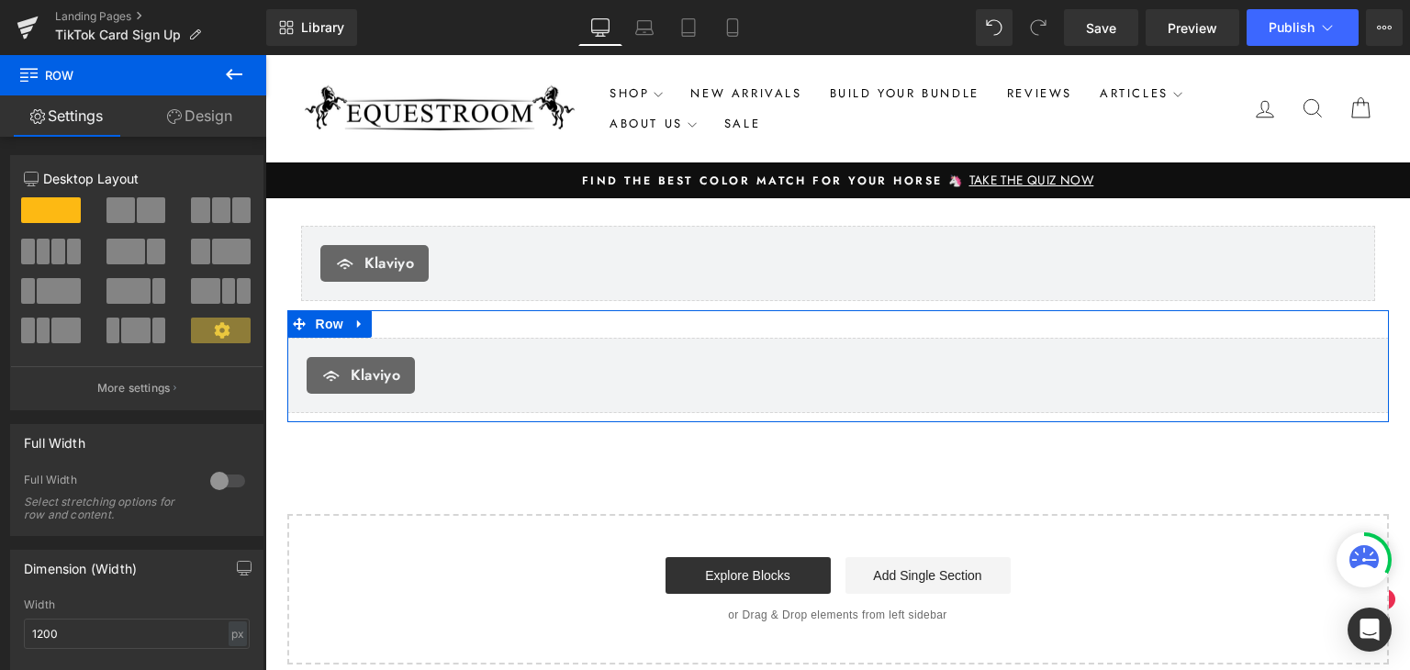
click at [233, 126] on link "Design" at bounding box center [199, 115] width 133 height 41
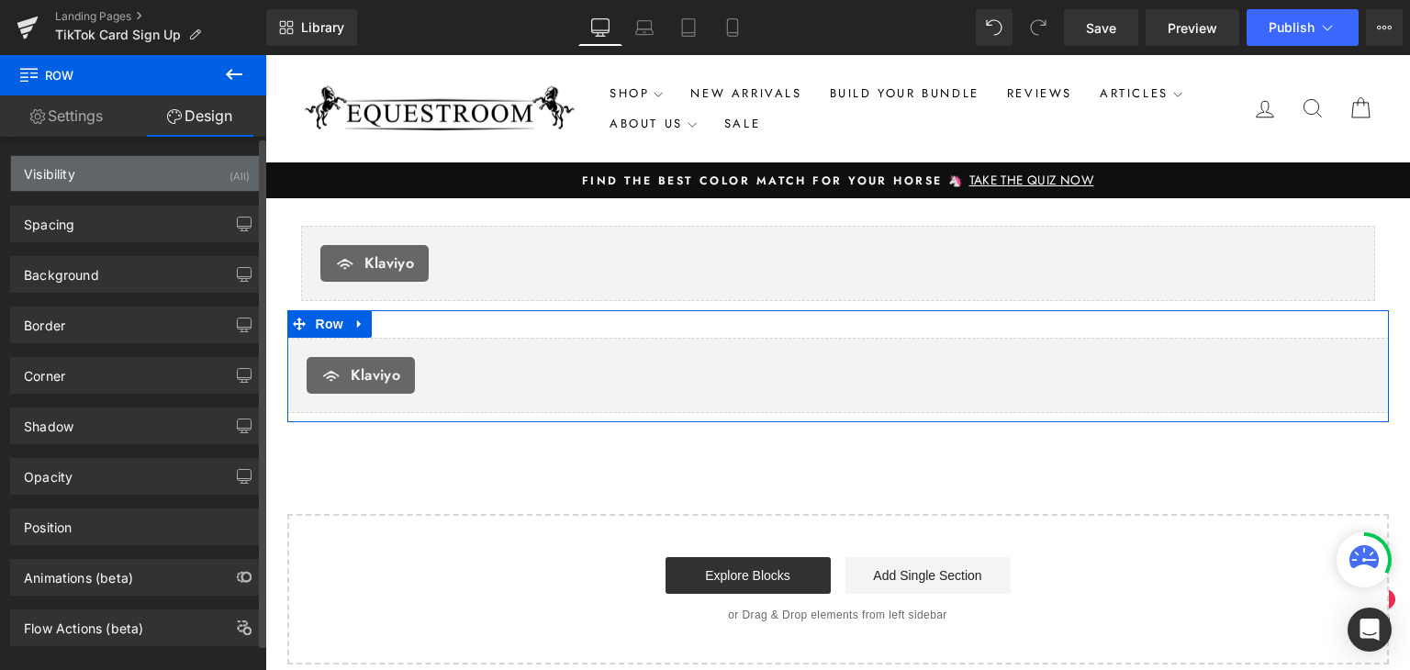
click at [205, 190] on div "Visibility (All)" at bounding box center [137, 173] width 252 height 35
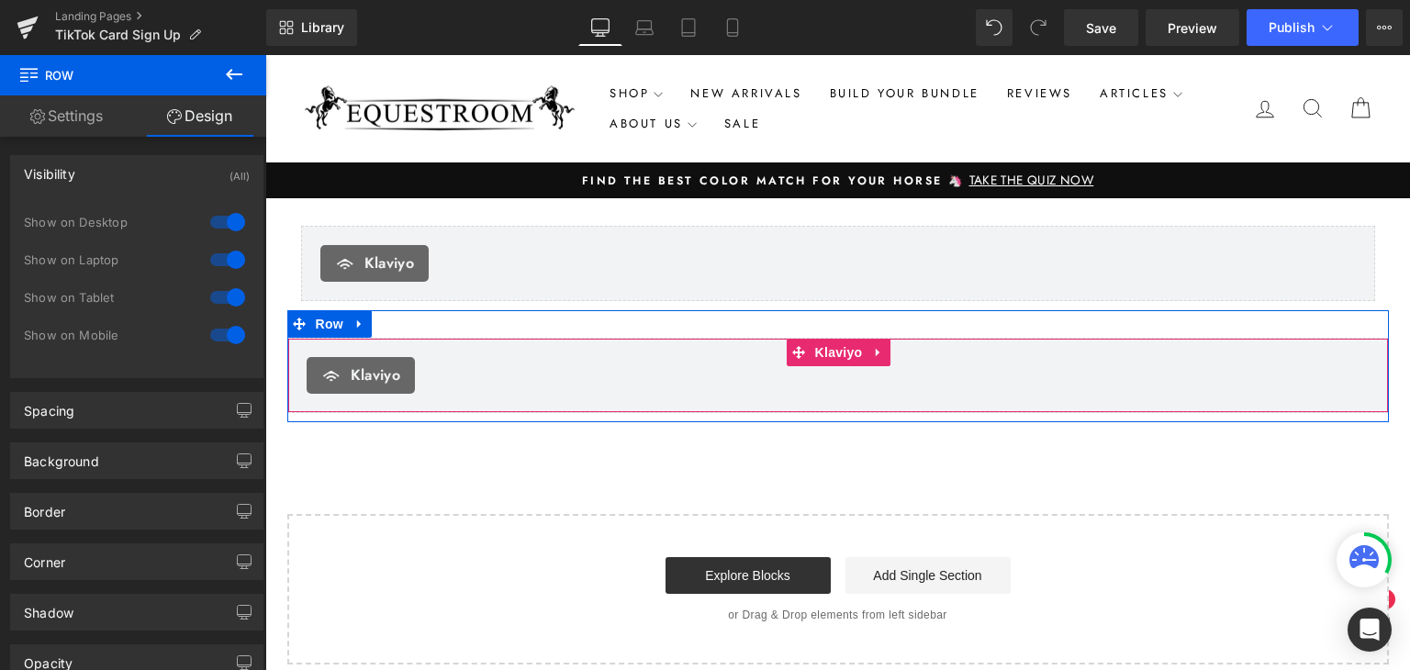
click at [496, 385] on div "Klaviyo" at bounding box center [838, 375] width 1063 height 37
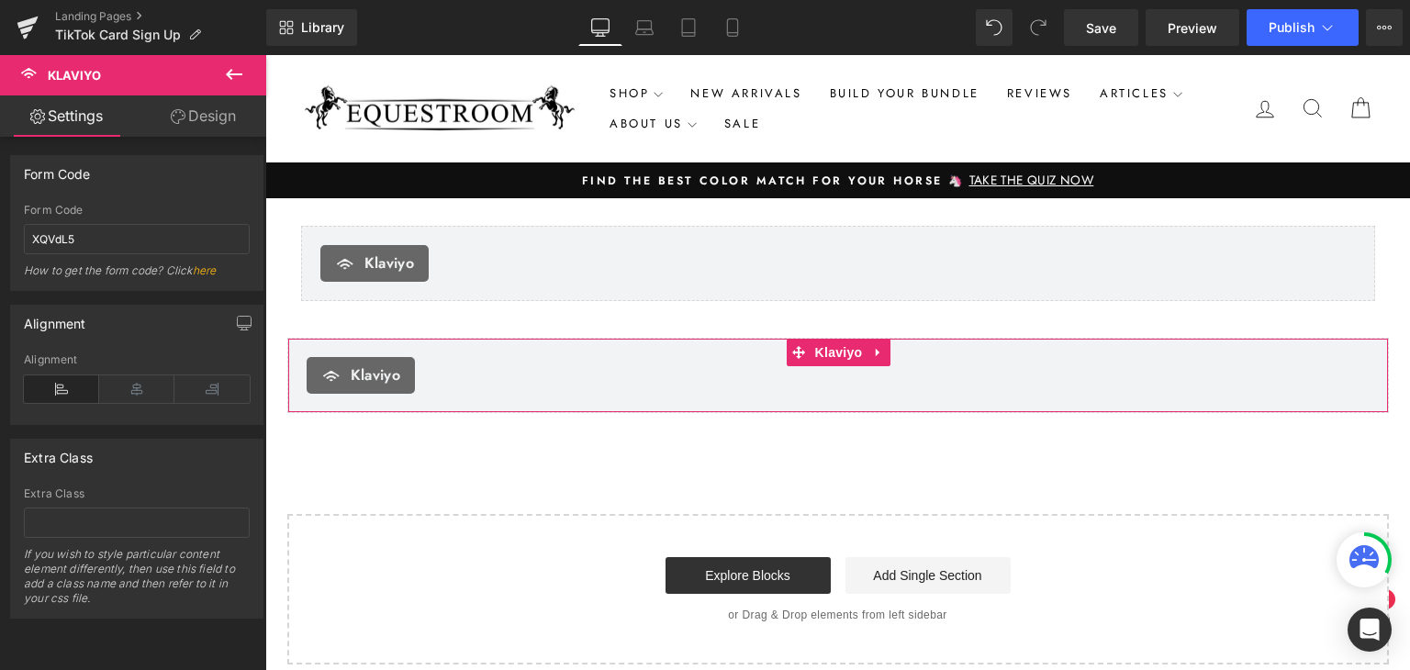
click at [241, 113] on link "Design" at bounding box center [203, 115] width 133 height 41
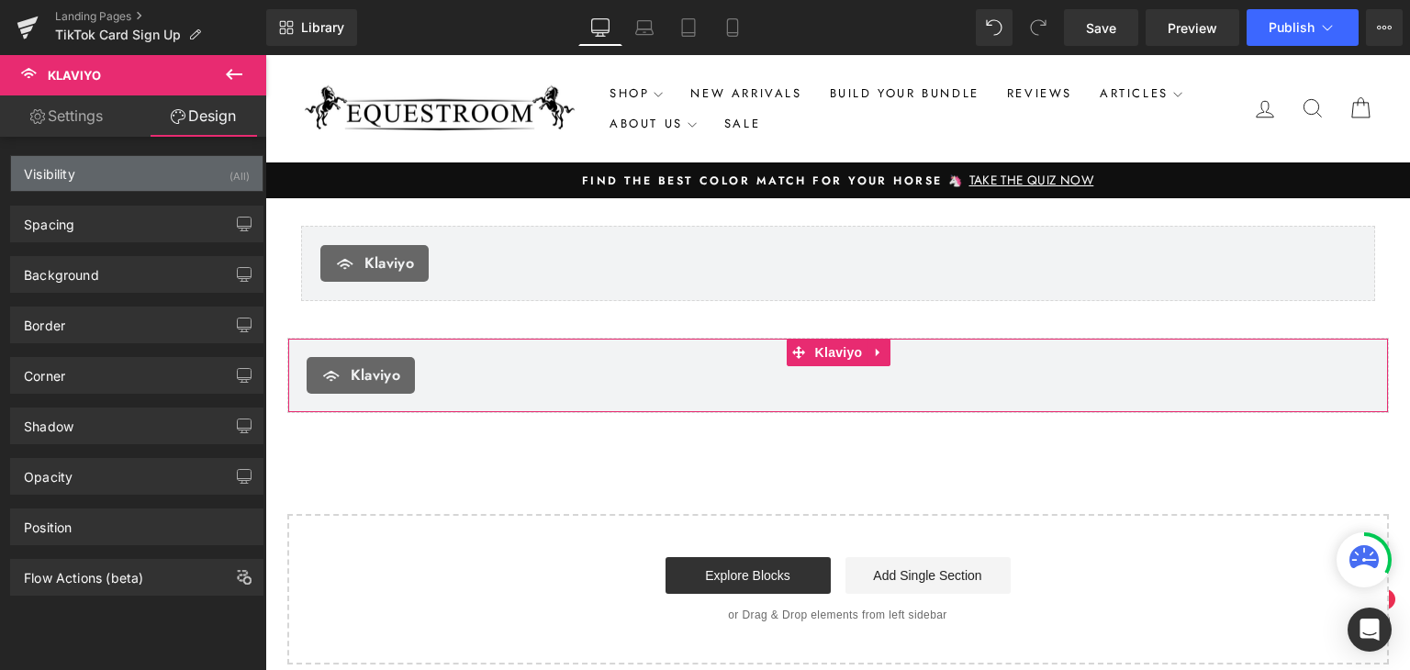
click at [188, 177] on div "Visibility (All)" at bounding box center [137, 173] width 252 height 35
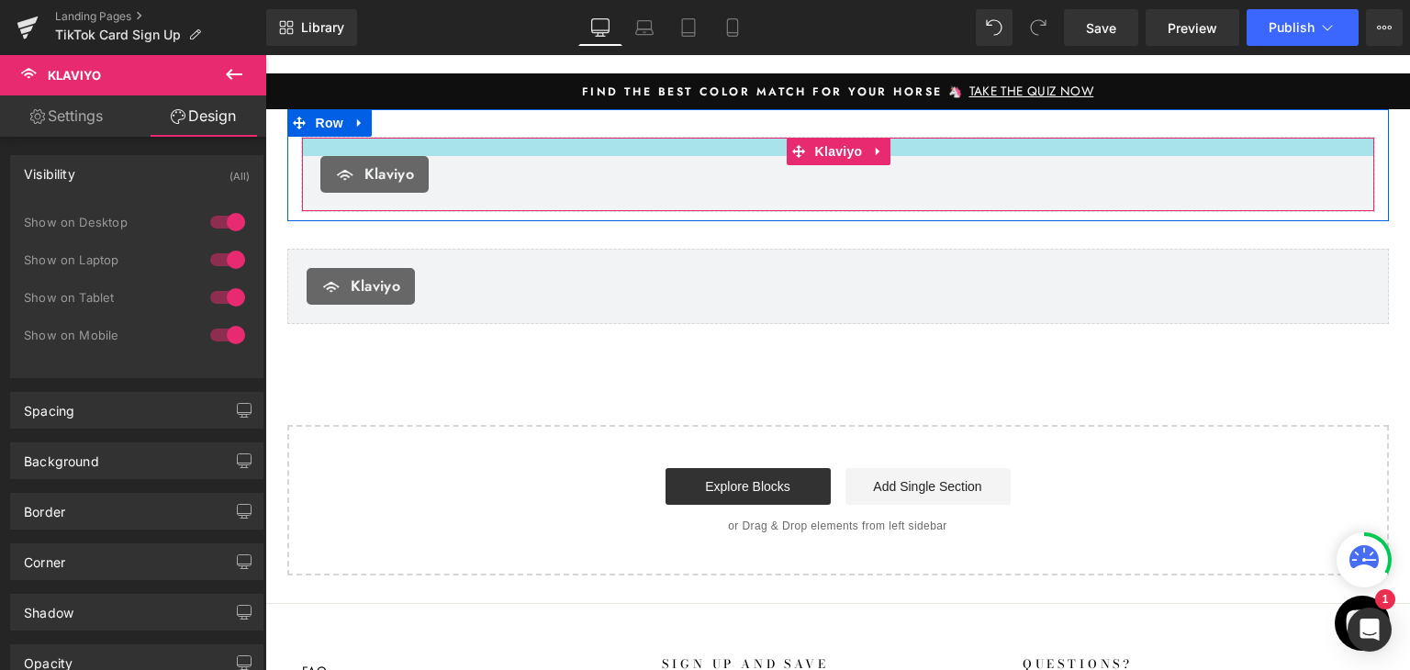
scroll to position [92, 0]
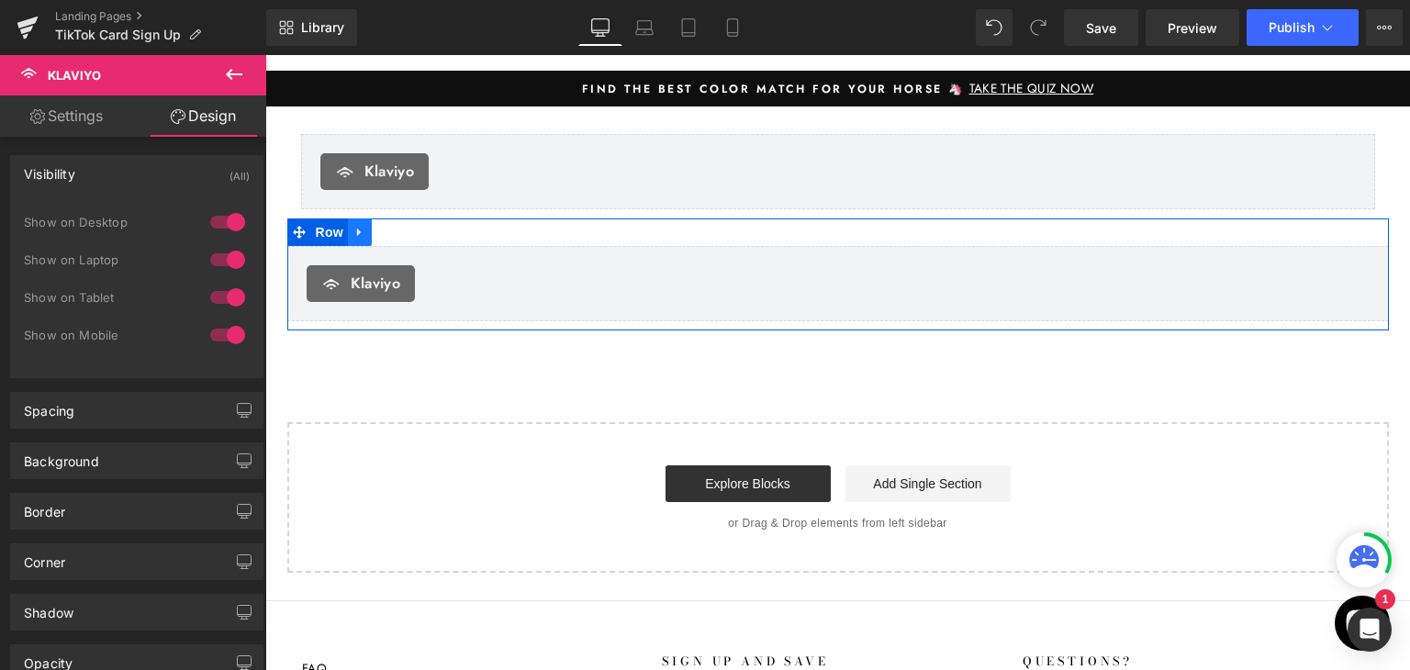
click at [364, 233] on link at bounding box center [360, 233] width 24 height 28
click at [401, 235] on icon at bounding box center [407, 232] width 13 height 13
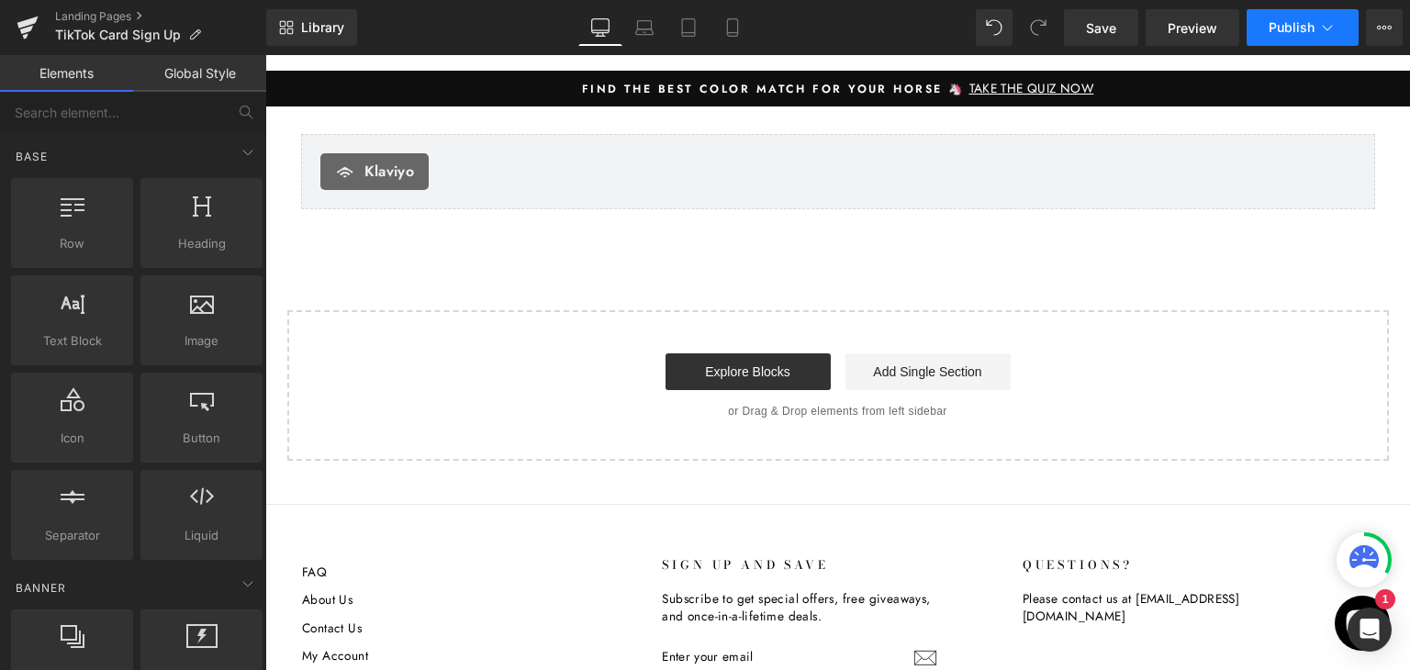
click at [1316, 35] on button "Publish" at bounding box center [1303, 27] width 112 height 37
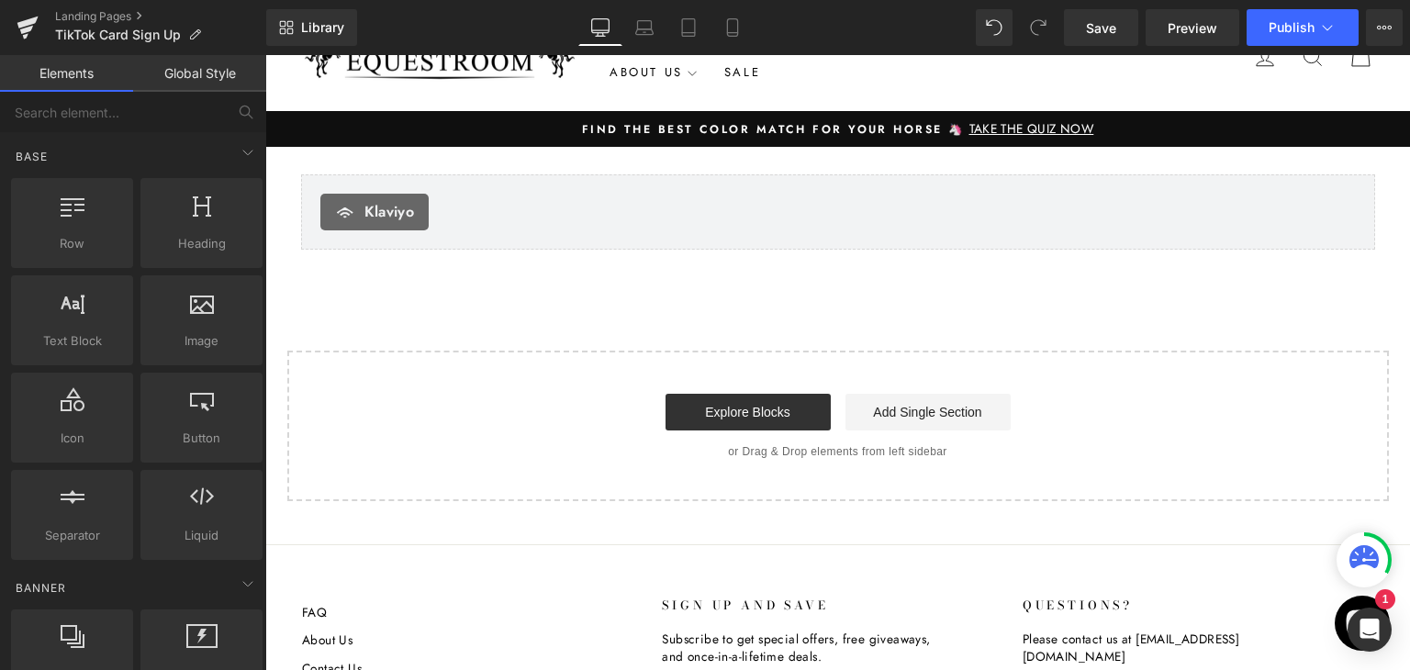
scroll to position [0, 0]
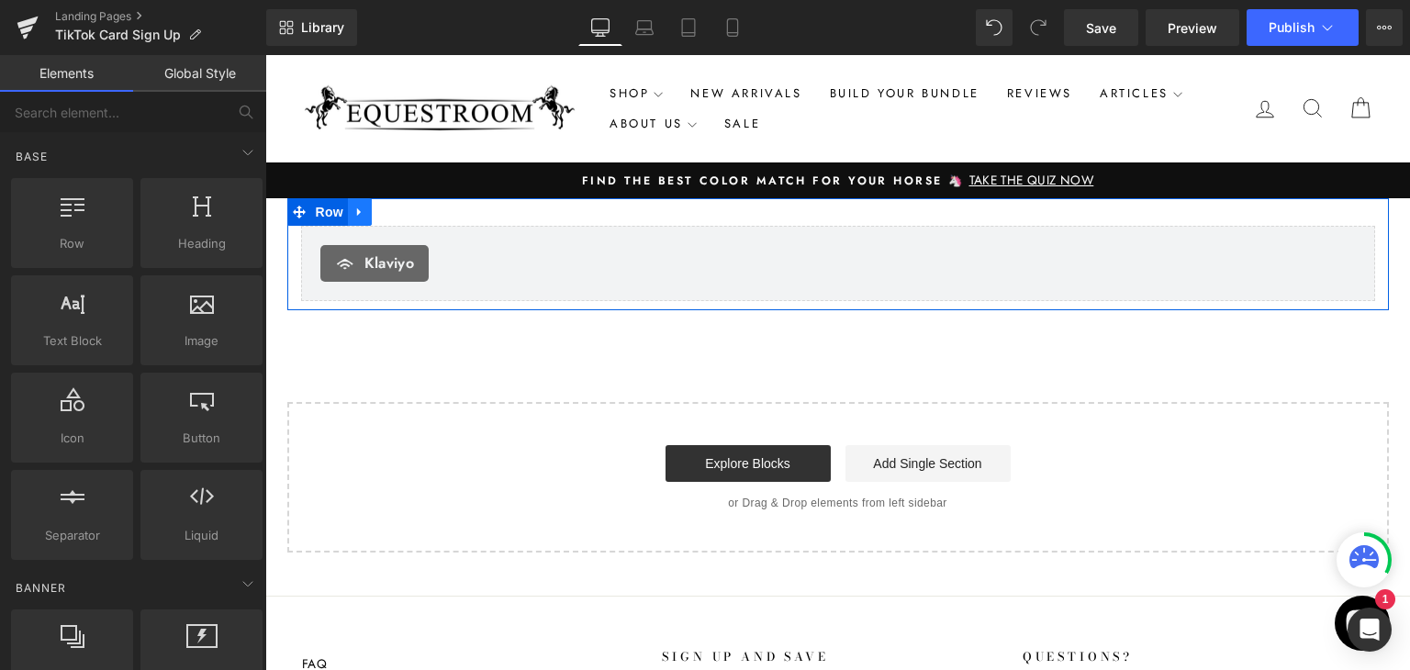
click at [360, 207] on link at bounding box center [360, 212] width 24 height 28
click at [377, 208] on icon at bounding box center [383, 212] width 13 height 13
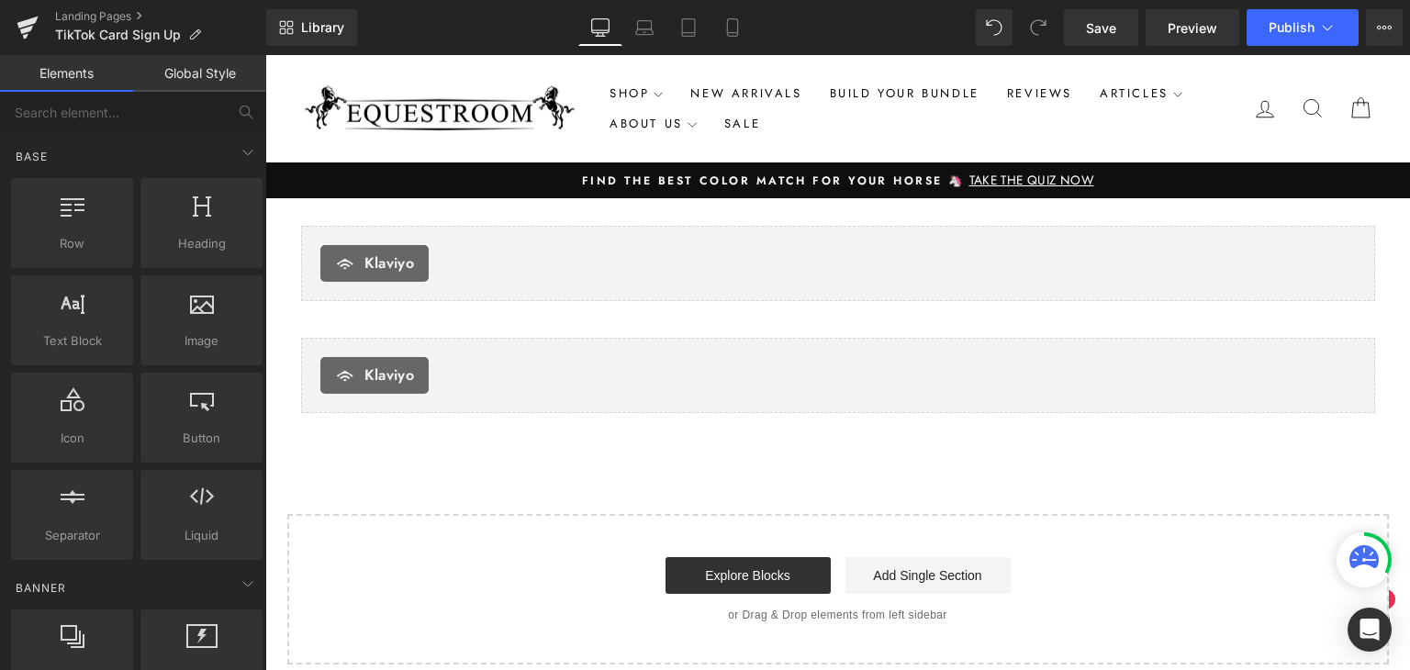
click at [418, 334] on div "Klaviyo Klaviyo Row" at bounding box center [838, 366] width 1102 height 112
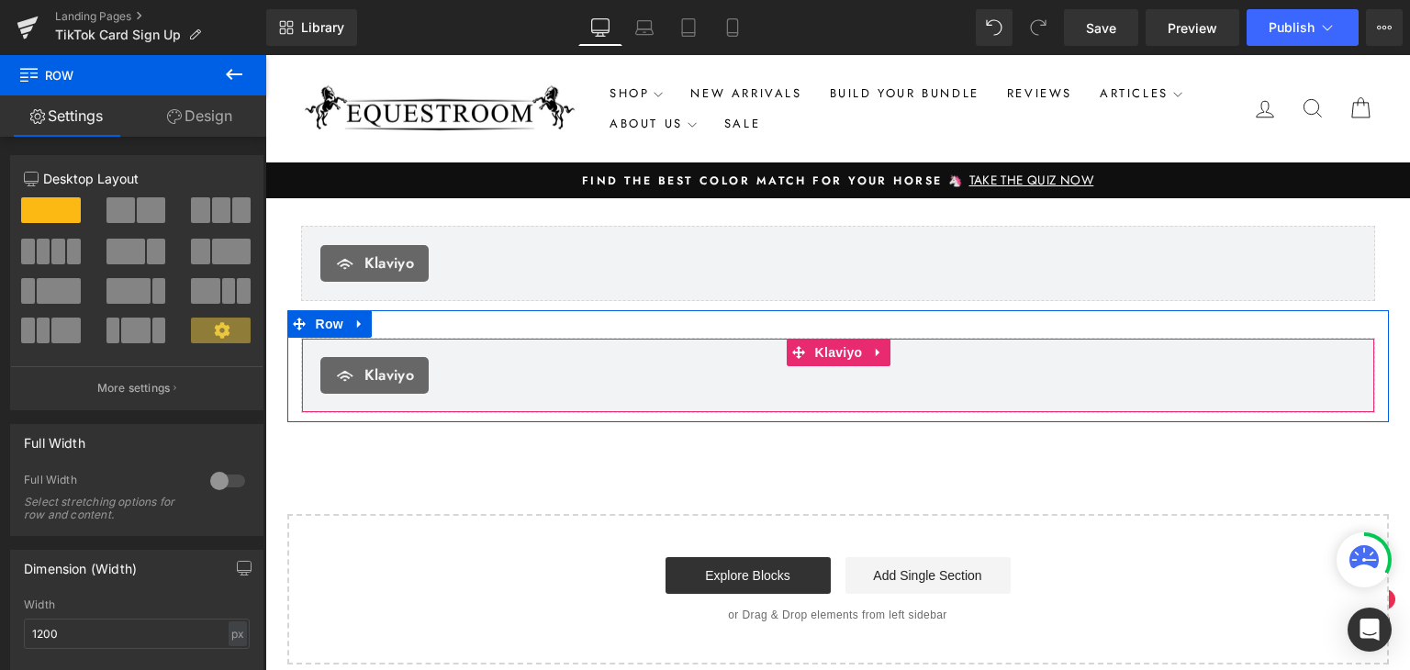
click at [508, 353] on div "[PERSON_NAME]" at bounding box center [838, 375] width 1074 height 75
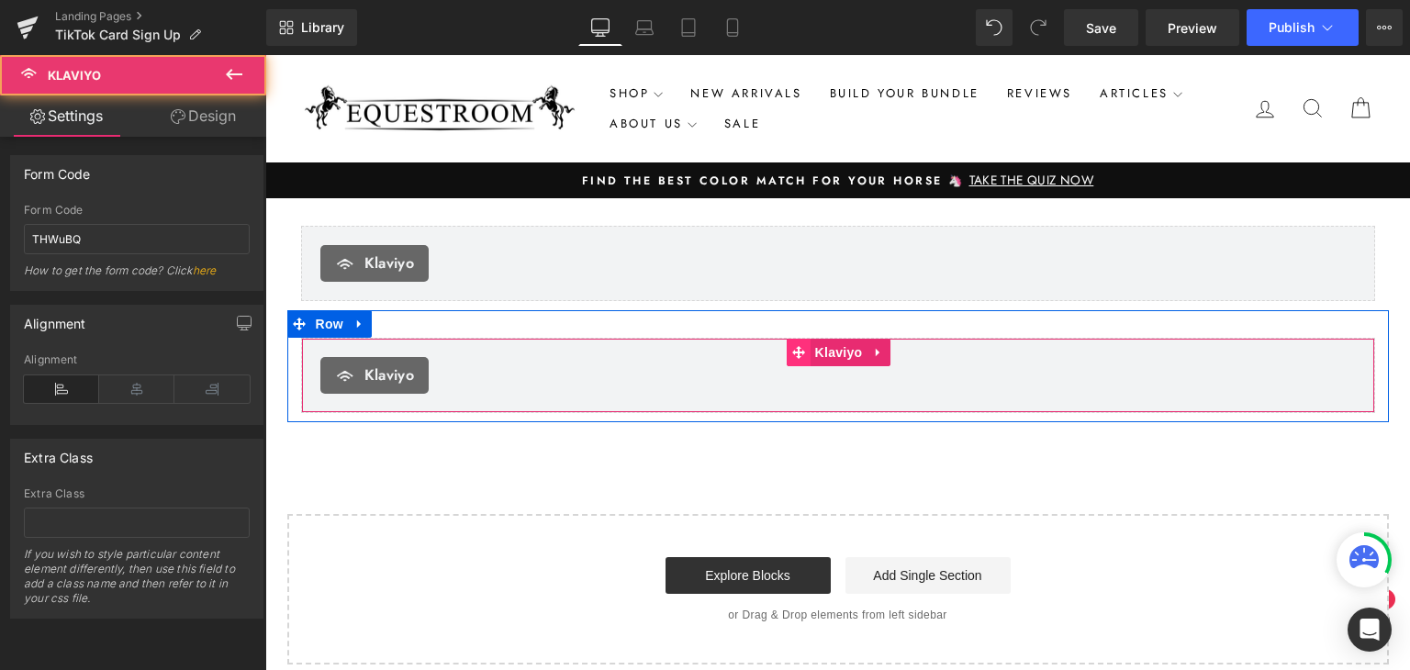
click at [795, 352] on icon at bounding box center [798, 352] width 13 height 13
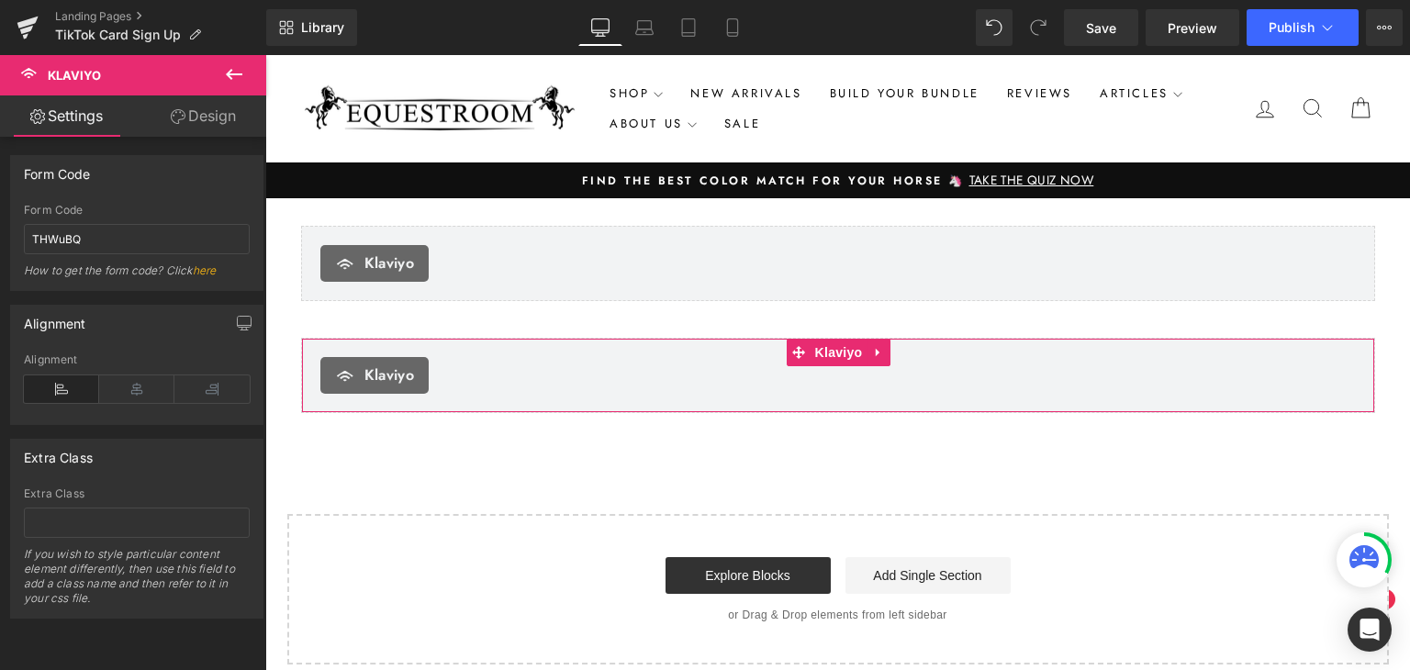
click at [154, 255] on div "Form Code THWuBQ How to get the form code? Click here" at bounding box center [137, 247] width 226 height 86
click at [159, 241] on input "THWuBQ" at bounding box center [137, 239] width 226 height 30
paste input "<div class="klaviyo-form-TESJbZ"></div>"
type input "TESJbZ"
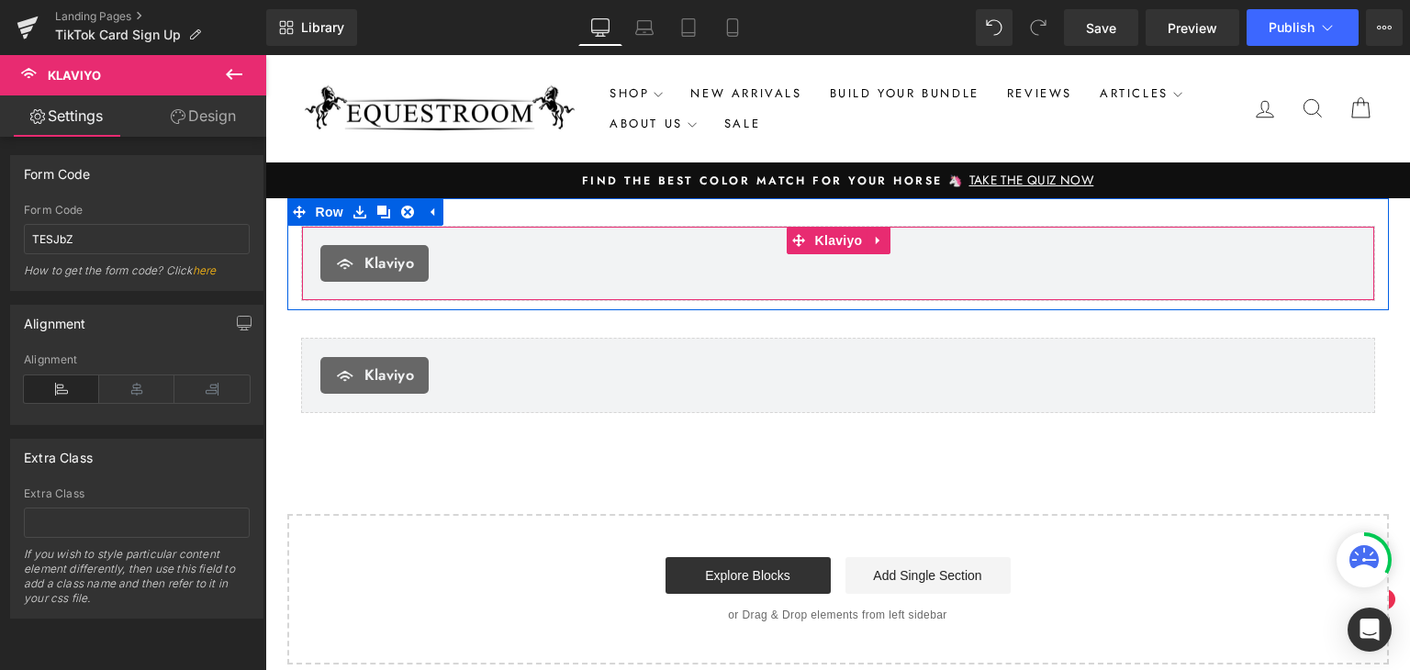
click at [450, 264] on div "Klaviyo" at bounding box center [838, 263] width 1036 height 37
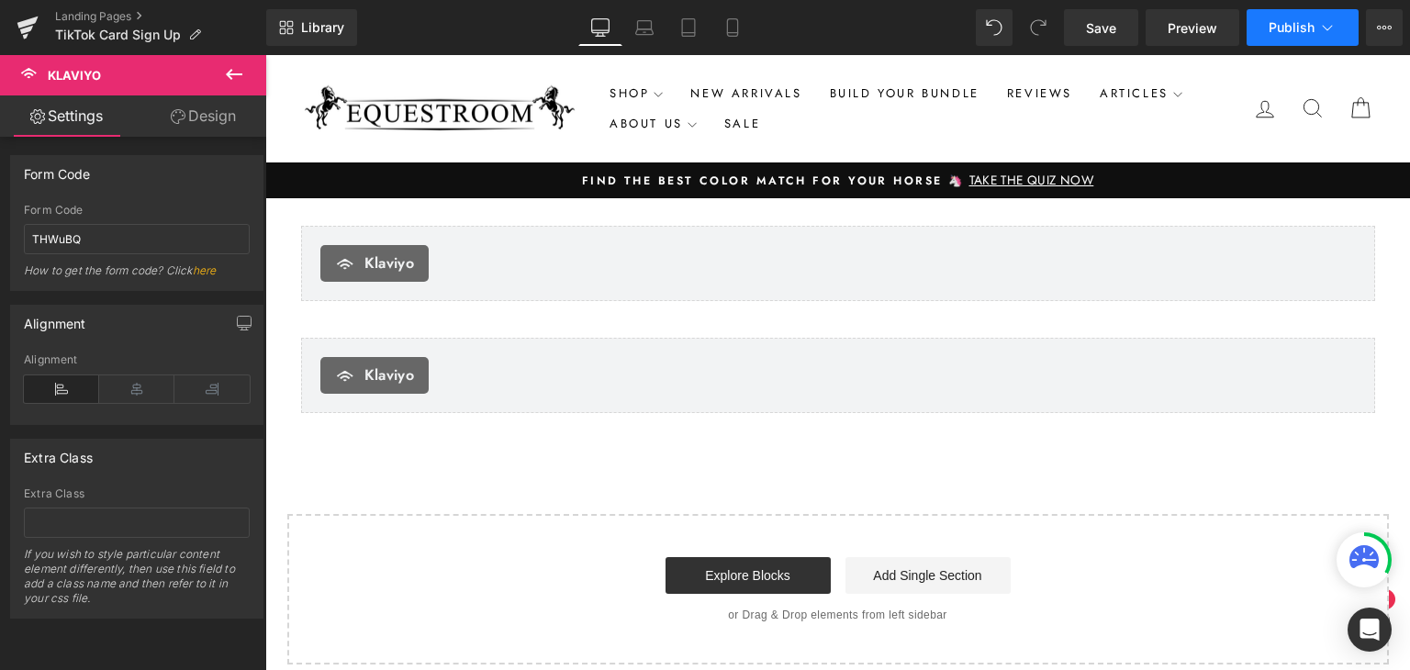
click at [1299, 19] on button "Publish" at bounding box center [1303, 27] width 112 height 37
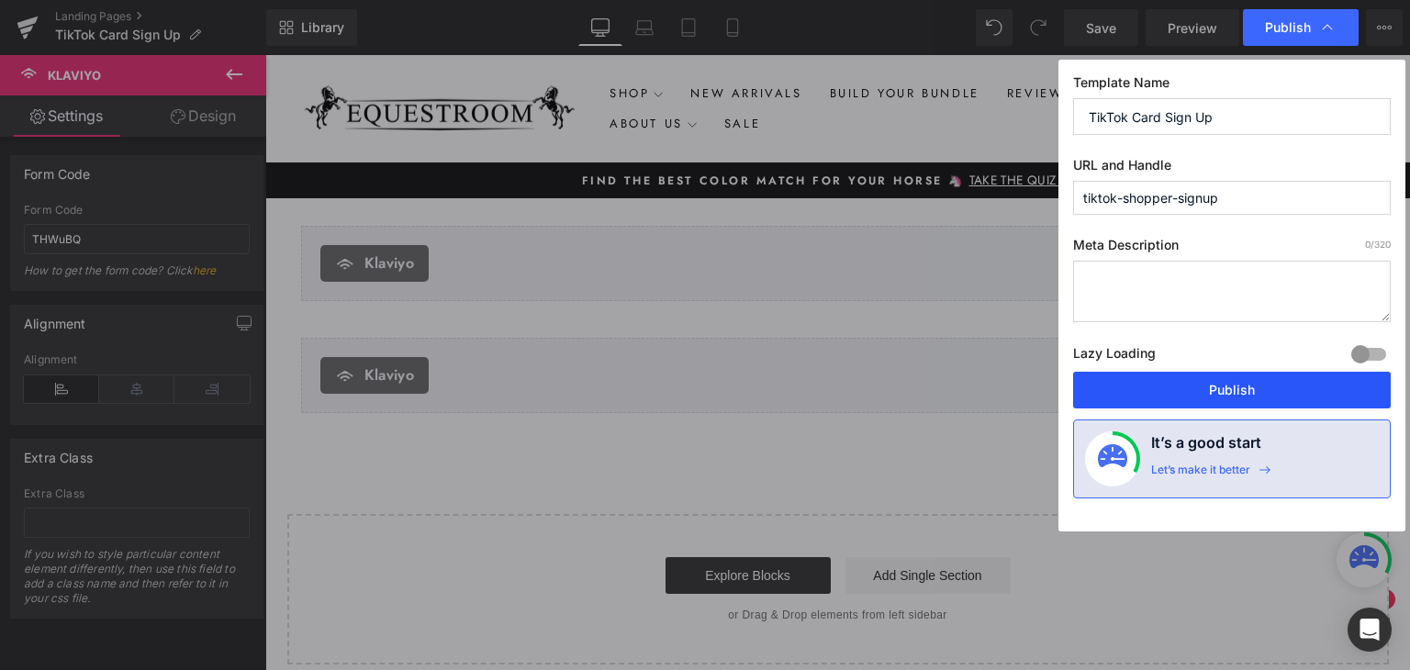
click at [1219, 377] on button "Publish" at bounding box center [1232, 390] width 318 height 37
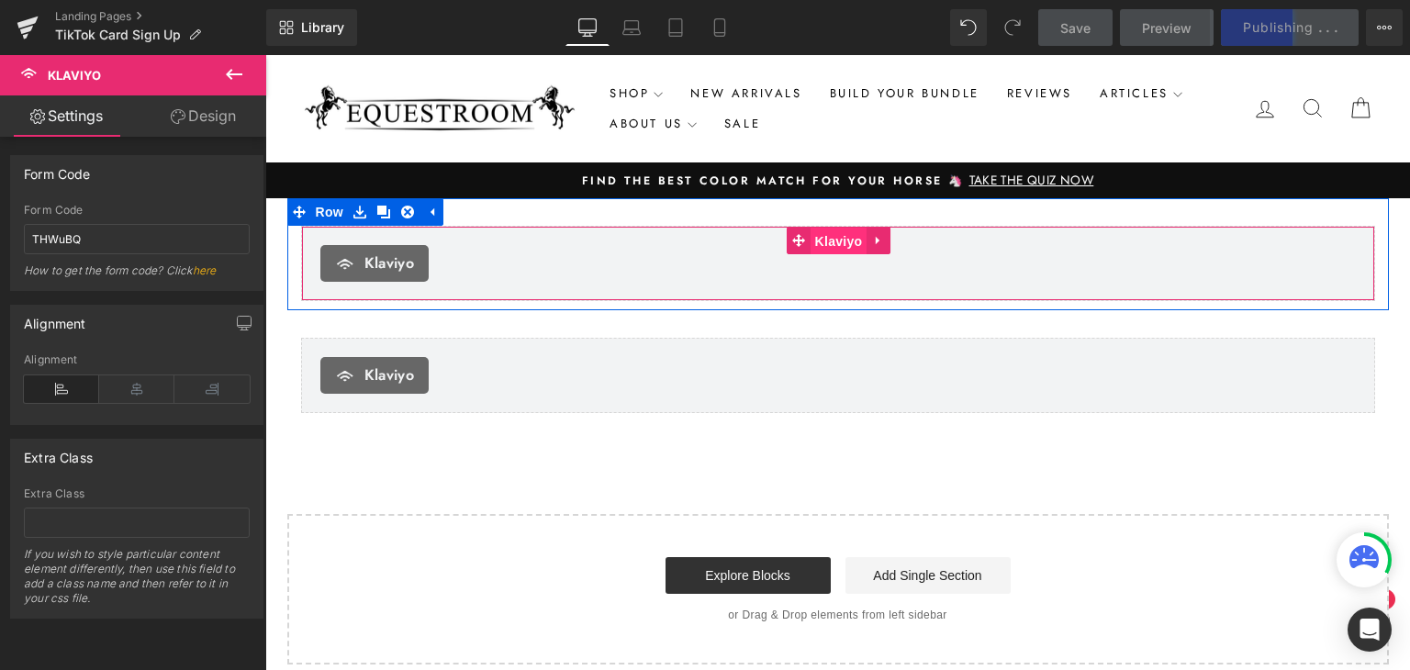
click at [821, 241] on span "Klaviyo" at bounding box center [839, 242] width 57 height 28
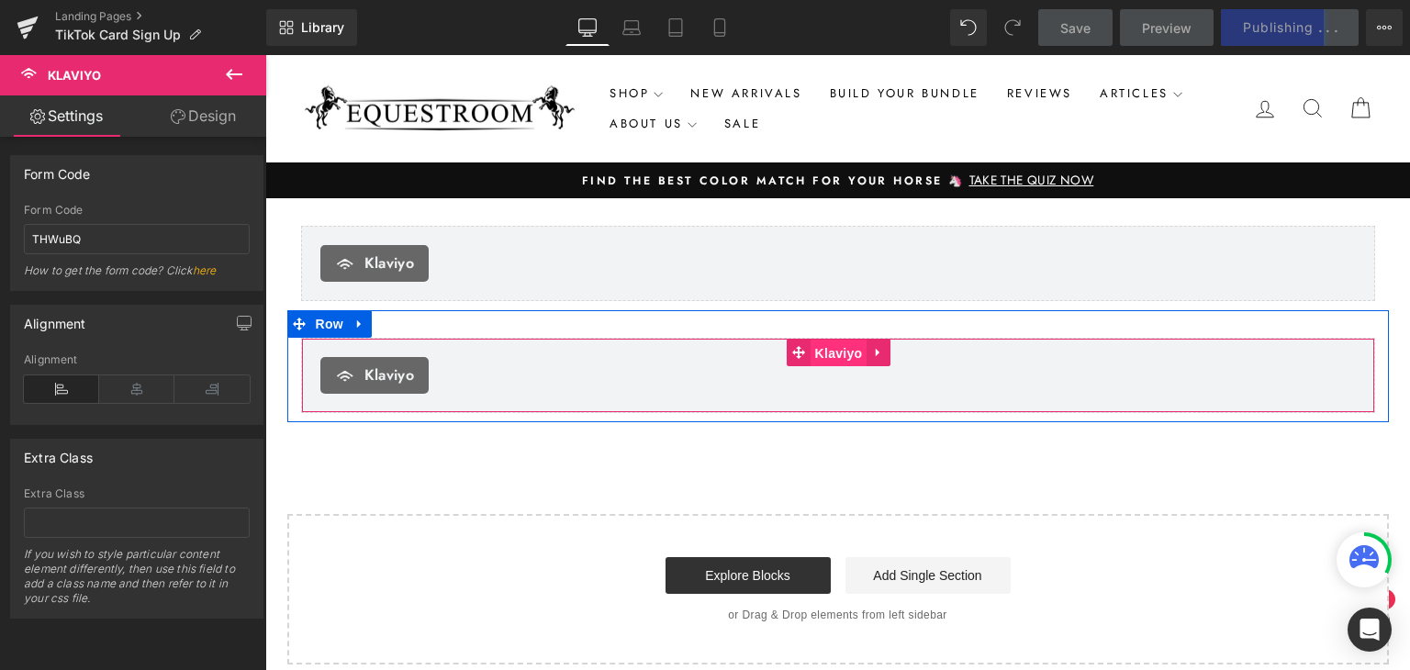
click at [826, 346] on span "Klaviyo" at bounding box center [839, 354] width 57 height 28
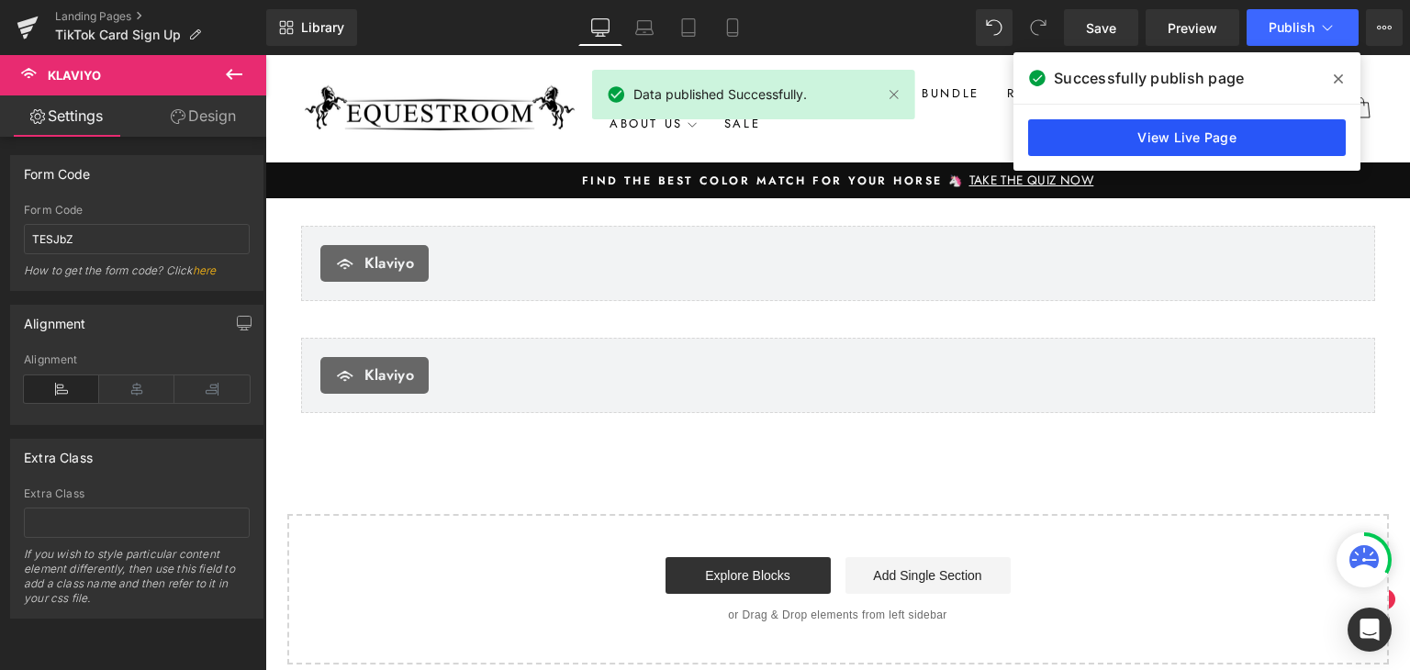
click at [1093, 138] on link "View Live Page" at bounding box center [1187, 137] width 318 height 37
